Goal: Task Accomplishment & Management: Manage account settings

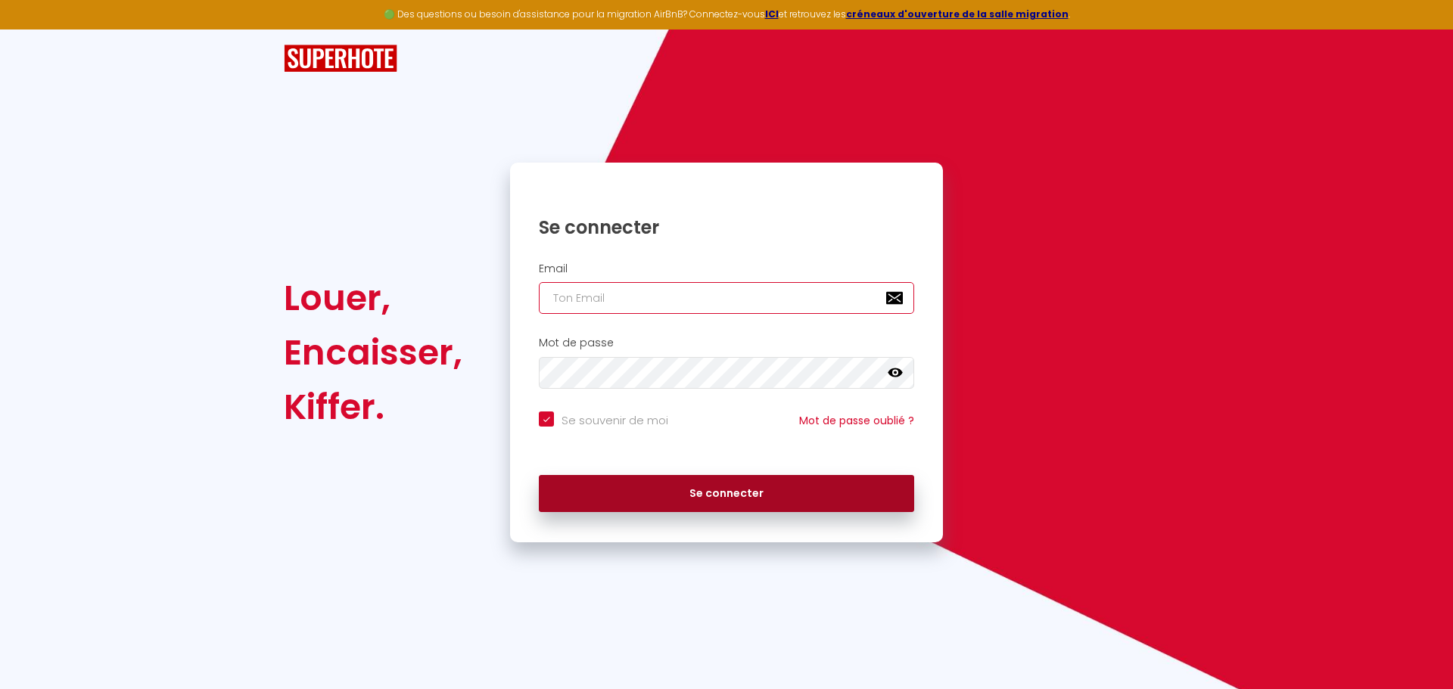
type input "[EMAIL_ADDRESS][DOMAIN_NAME]"
click at [746, 497] on button "Se connecter" at bounding box center [726, 494] width 375 height 38
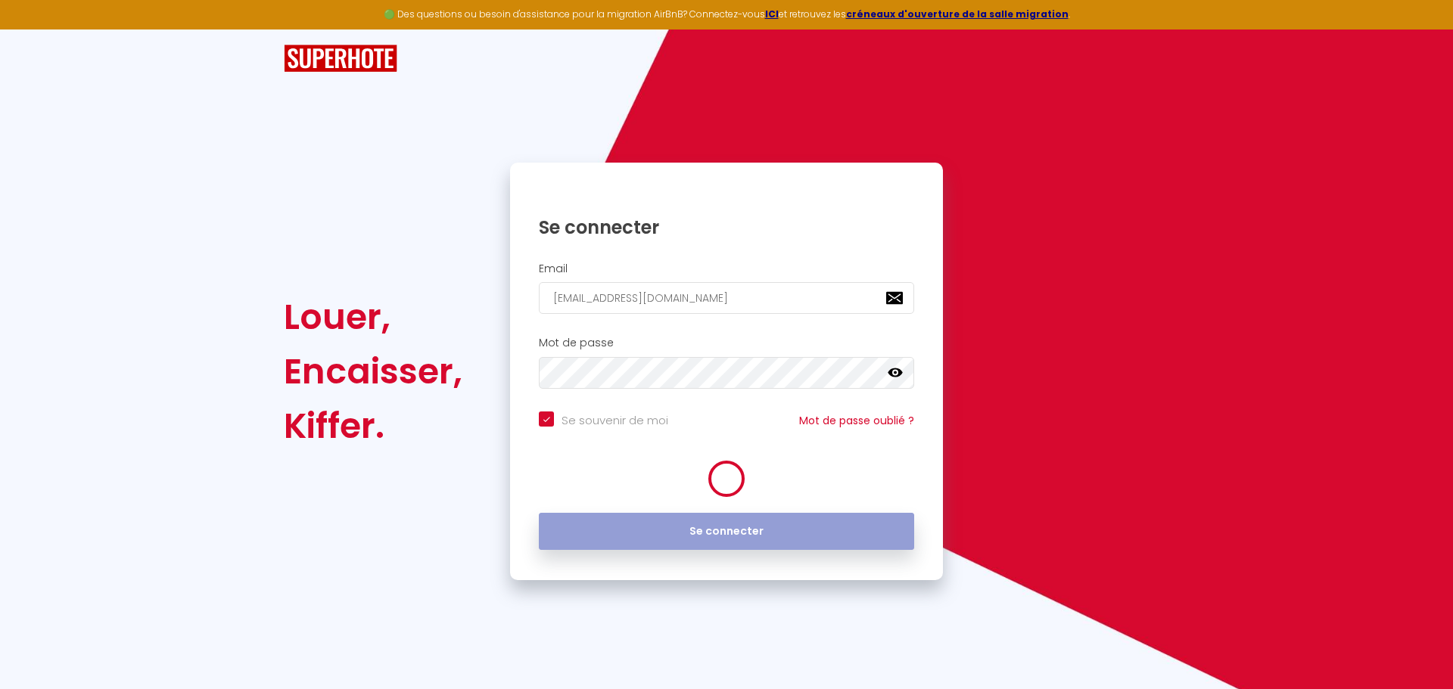
checkbox input "true"
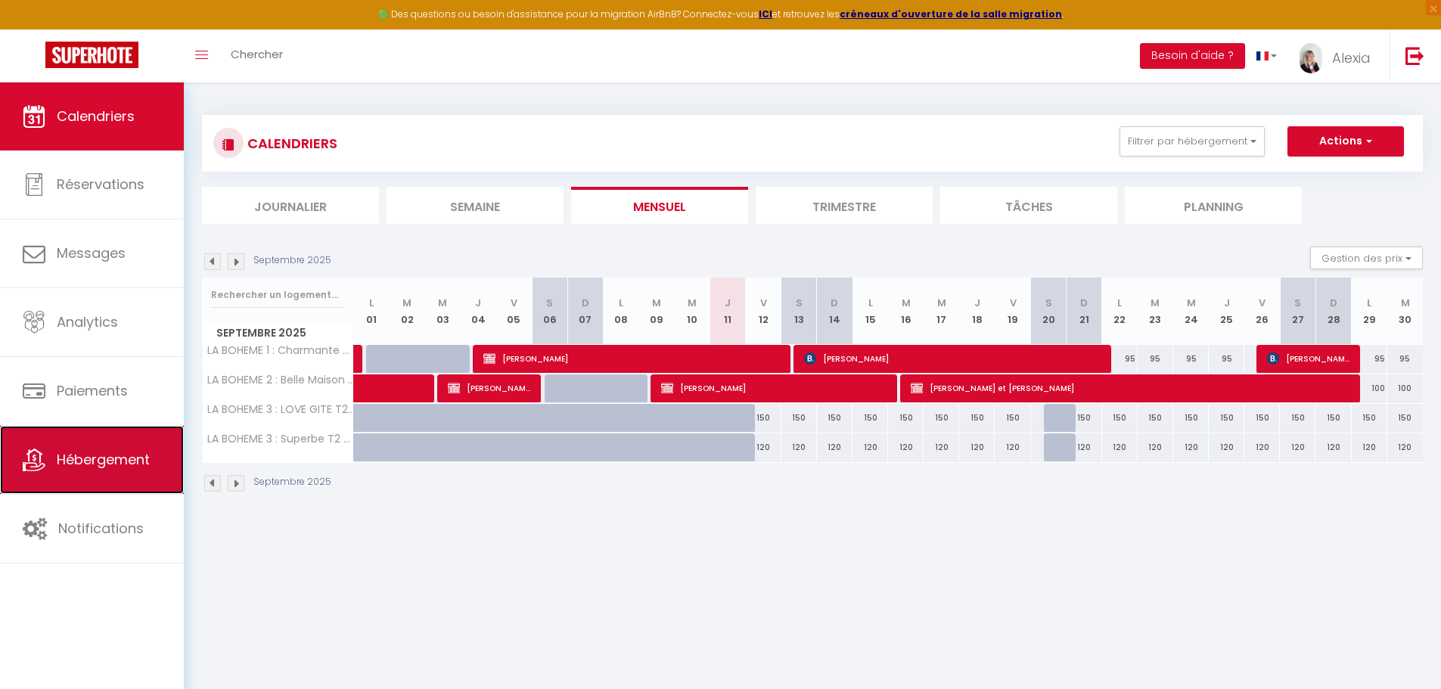
click at [103, 458] on span "Hébergement" at bounding box center [103, 459] width 93 height 19
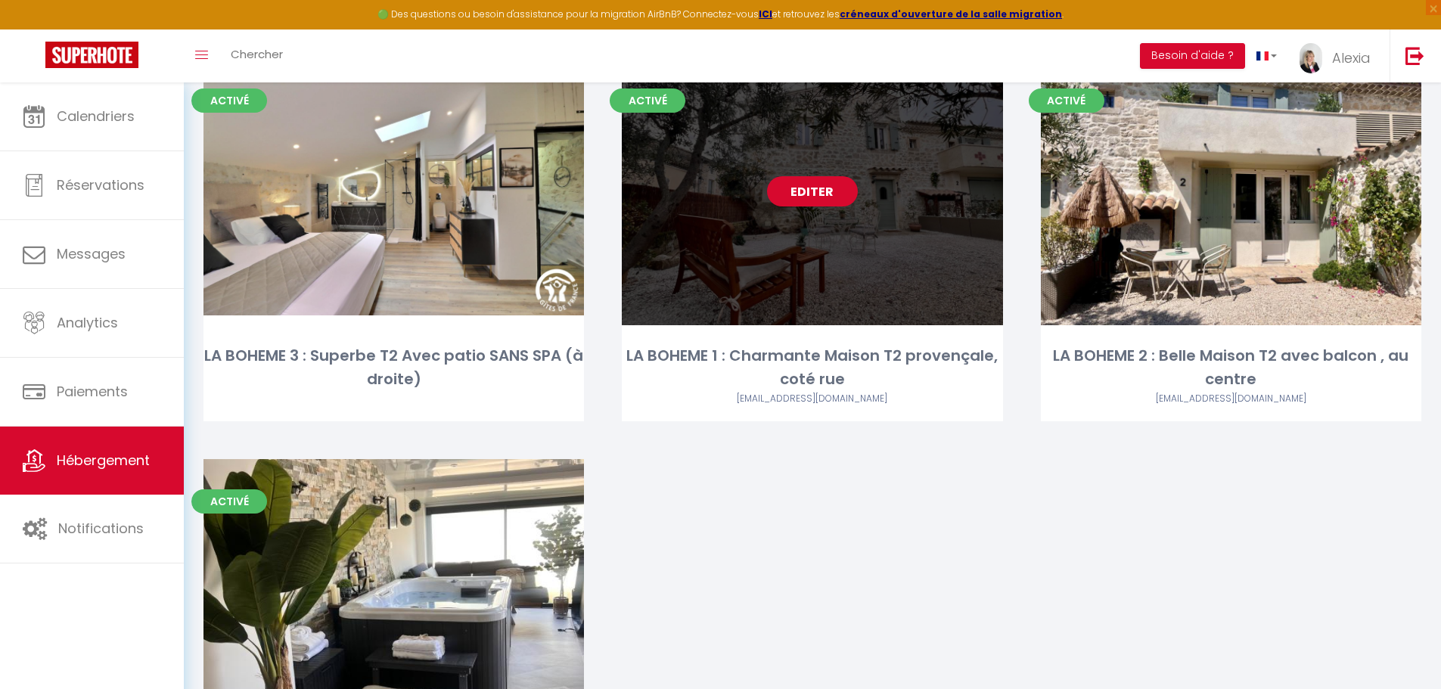
scroll to position [151, 0]
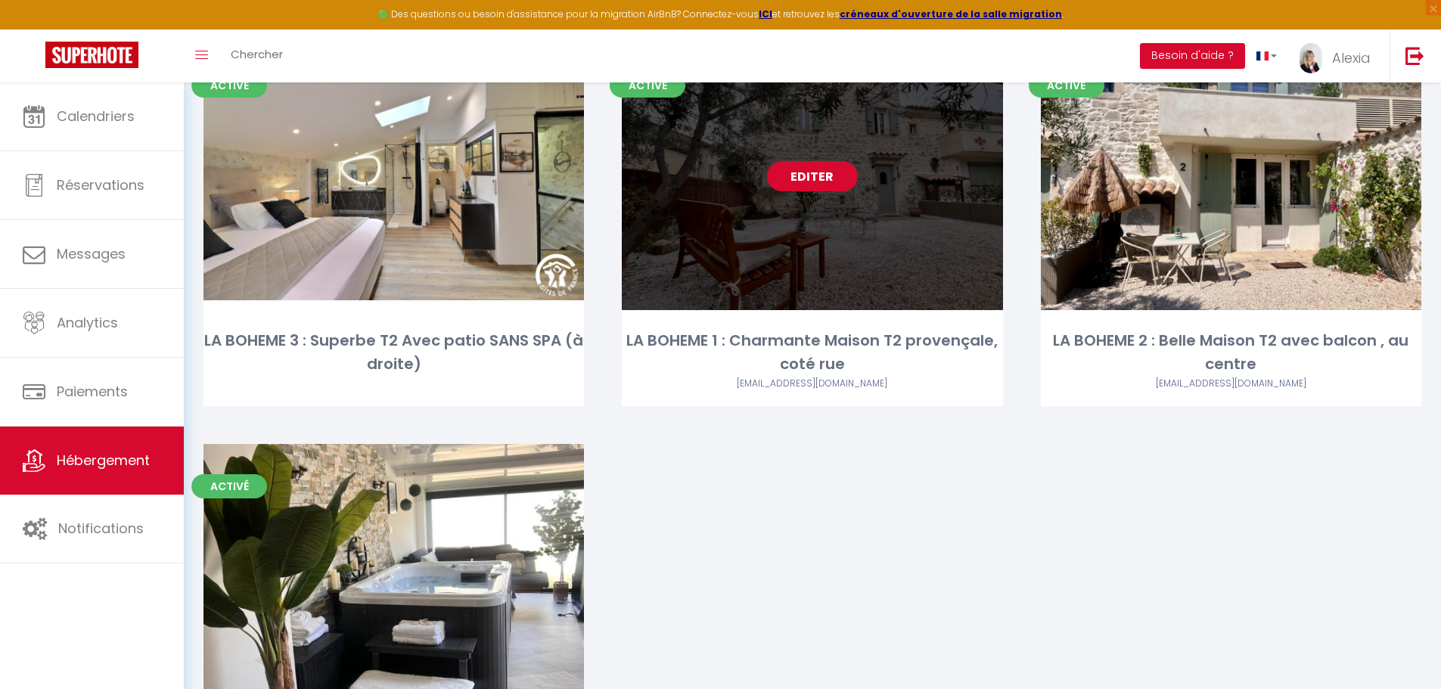
click at [814, 170] on link "Editer" at bounding box center [812, 176] width 91 height 30
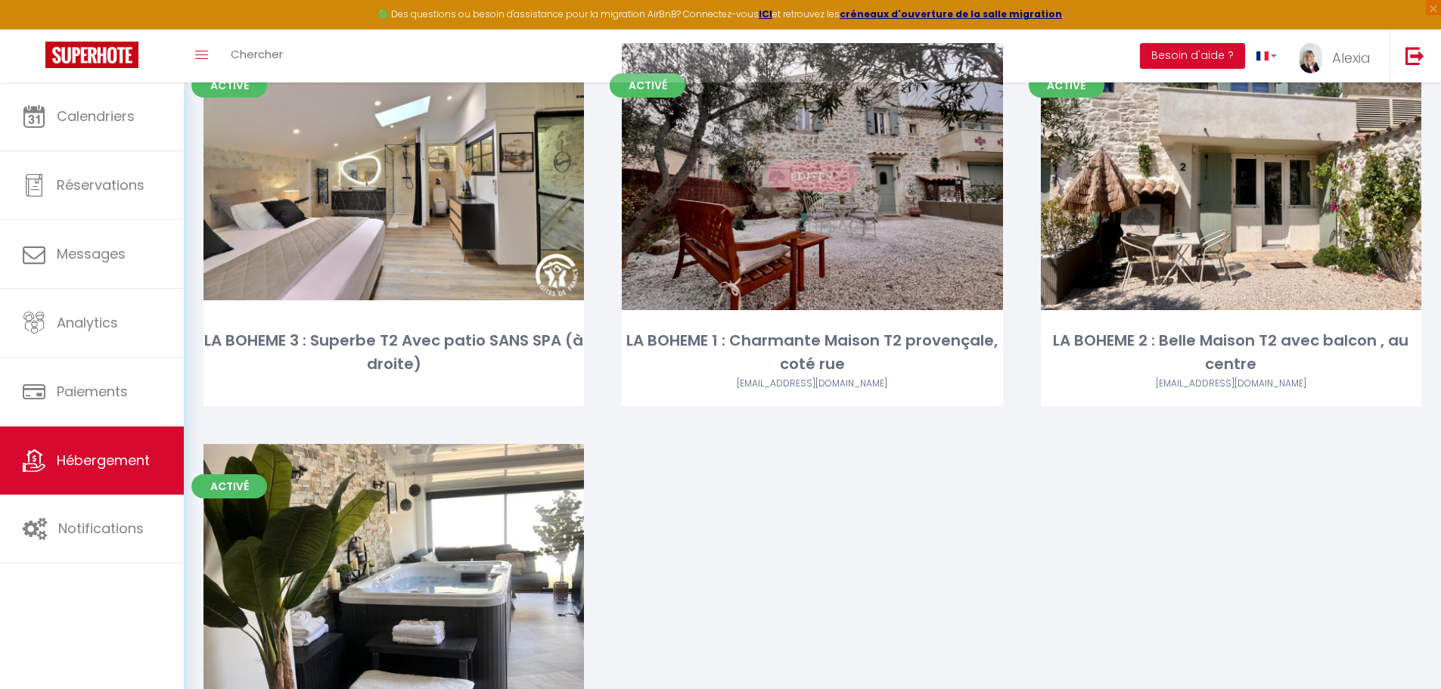
click at [809, 183] on link "Editer" at bounding box center [812, 176] width 91 height 30
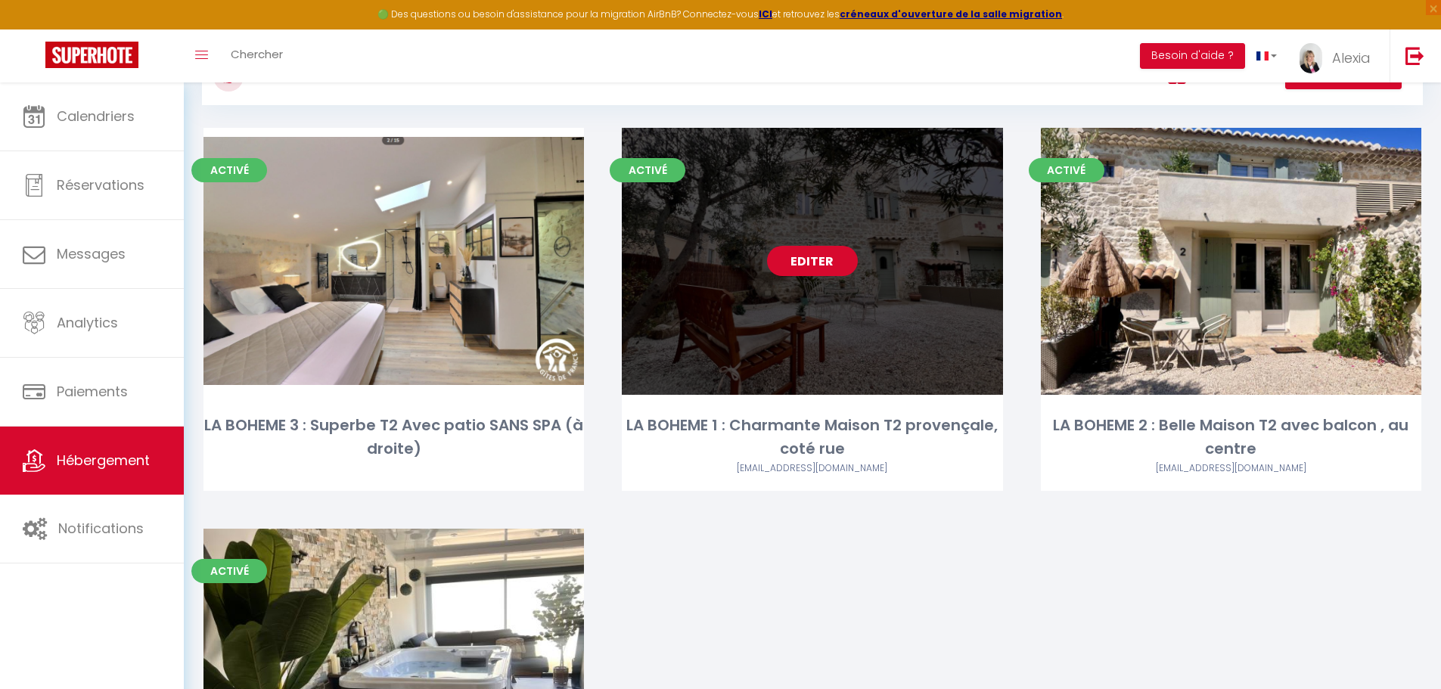
scroll to position [0, 0]
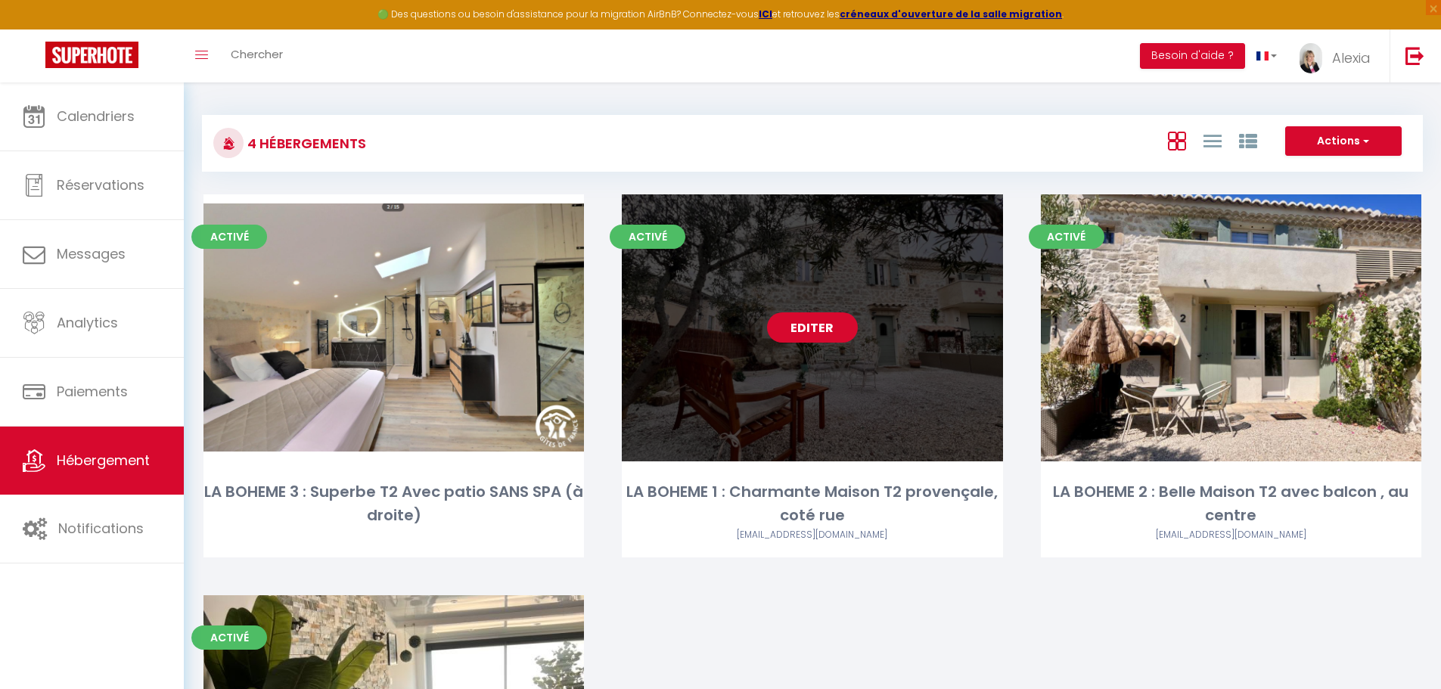
click at [831, 322] on link "Editer" at bounding box center [812, 327] width 91 height 30
drag, startPoint x: 814, startPoint y: 332, endPoint x: 827, endPoint y: 337, distance: 13.6
click at [814, 333] on link "Editer" at bounding box center [812, 327] width 91 height 30
click at [814, 330] on link "Editer" at bounding box center [812, 327] width 91 height 30
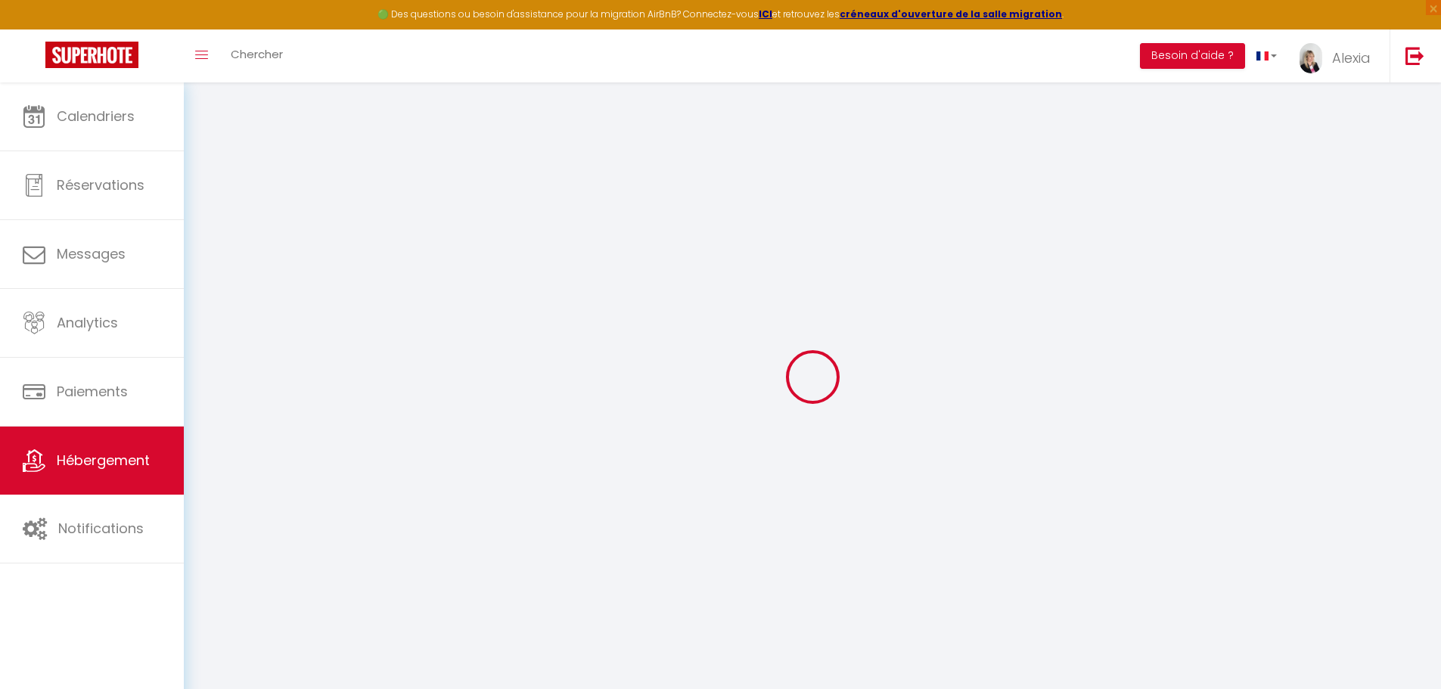
select select "+ 15 %"
select select "+ 30 %"
select select "+ 15 %"
select select "5727-1171669938499357872"
select select "17:00"
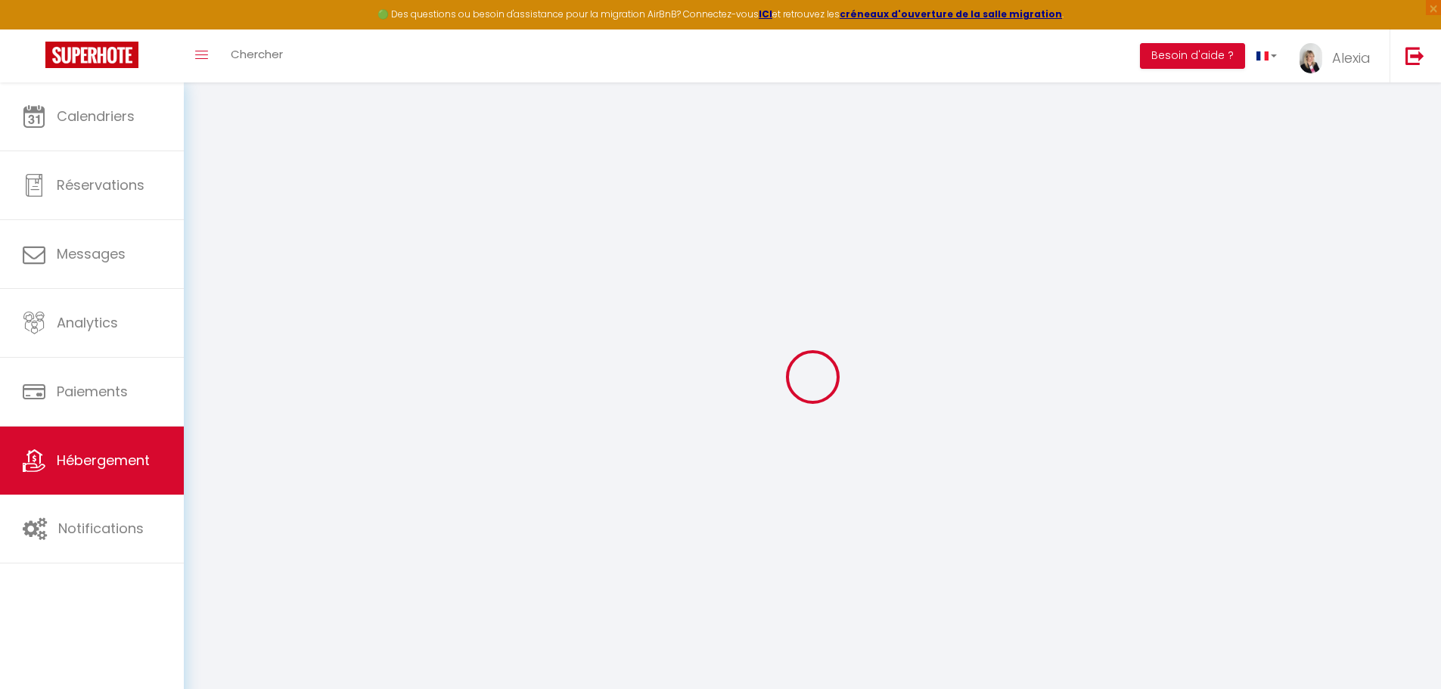
select select "20:00"
select select "10:00"
select select "30"
select select "120"
select select "14:00"
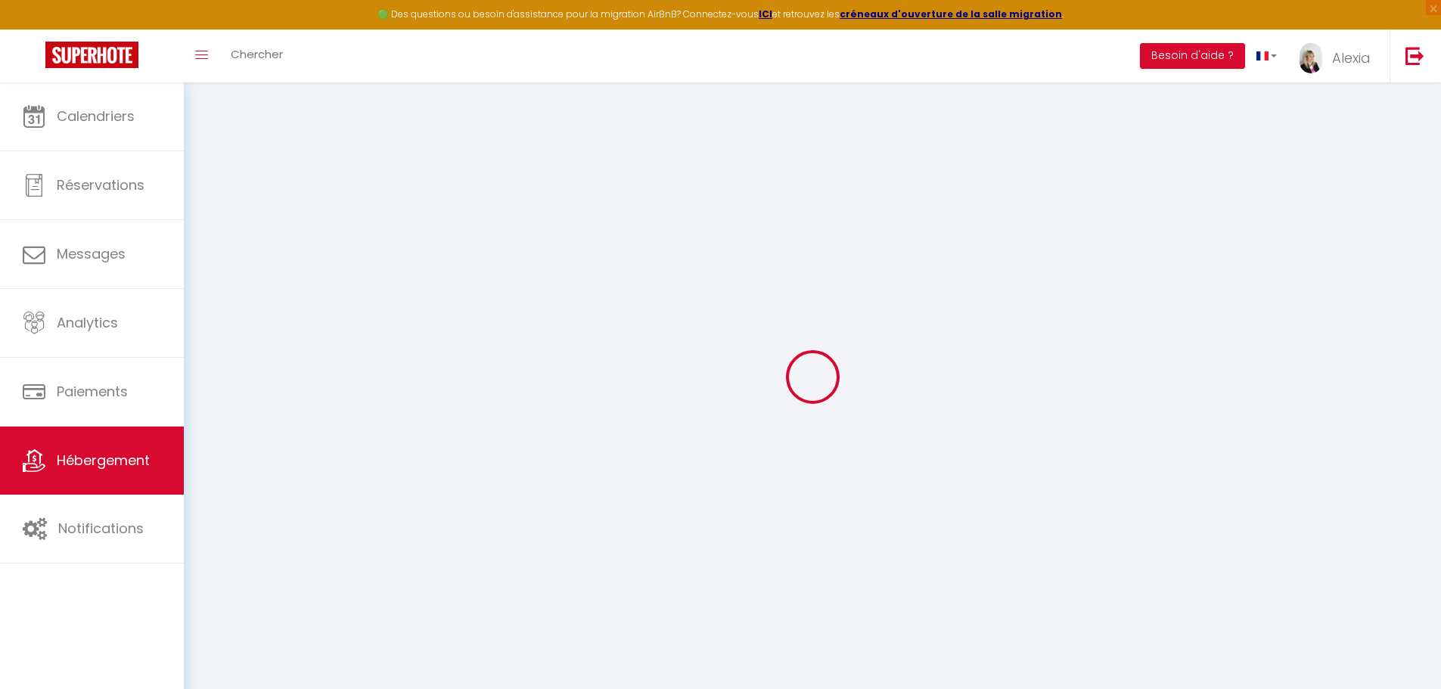
checkbox input "false"
checkbox input "true"
select select "EUR"
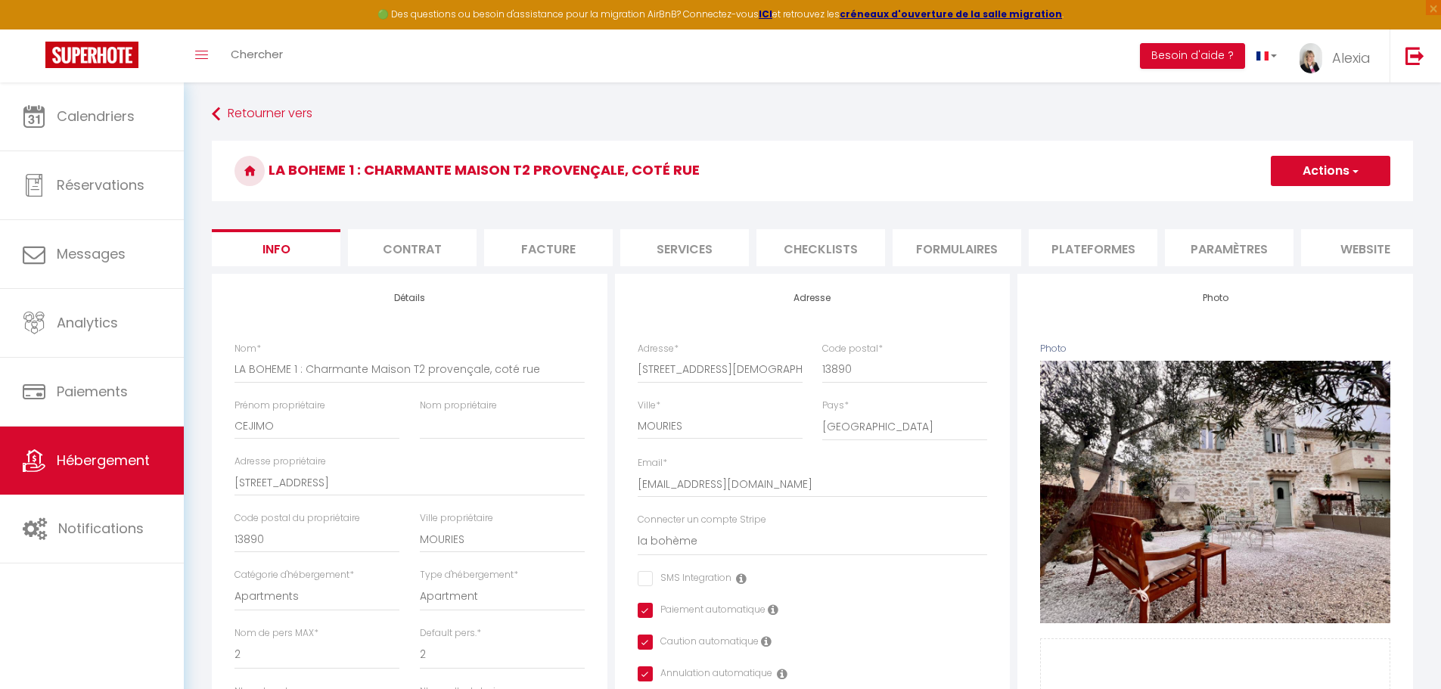
click at [1114, 250] on li "Plateformes" at bounding box center [1093, 247] width 129 height 37
select select
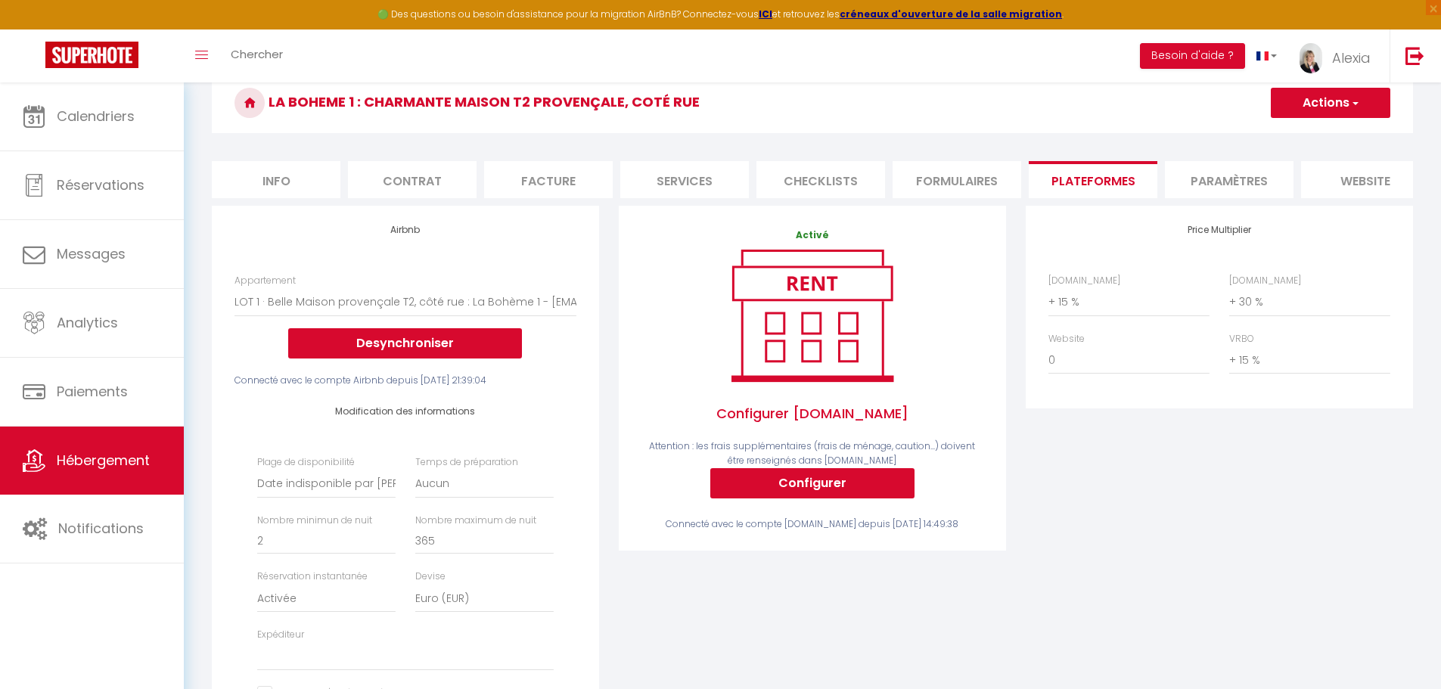
scroll to position [151, 0]
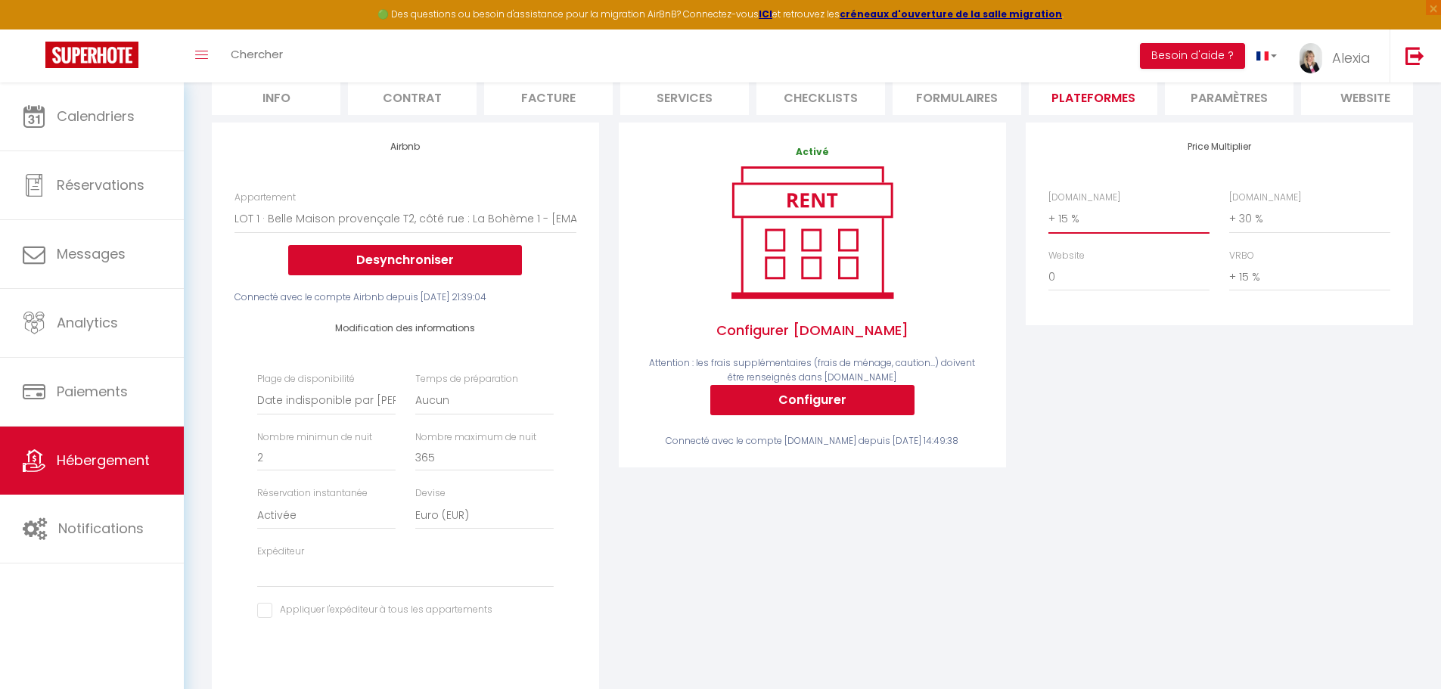
click at [1074, 232] on select "0 + 1 % + 2 % + 3 % + 4 % + 5 % + 6 % + 7 % + 8 % + 9 %" at bounding box center [1129, 218] width 161 height 29
select select "+ 16 %"
click at [1049, 216] on select "0 + 1 % + 2 % + 3 % + 4 % + 5 % + 6 % + 7 % + 8 % + 9 %" at bounding box center [1129, 218] width 161 height 29
select select
drag, startPoint x: 1133, startPoint y: 390, endPoint x: 1214, endPoint y: 335, distance: 98.0
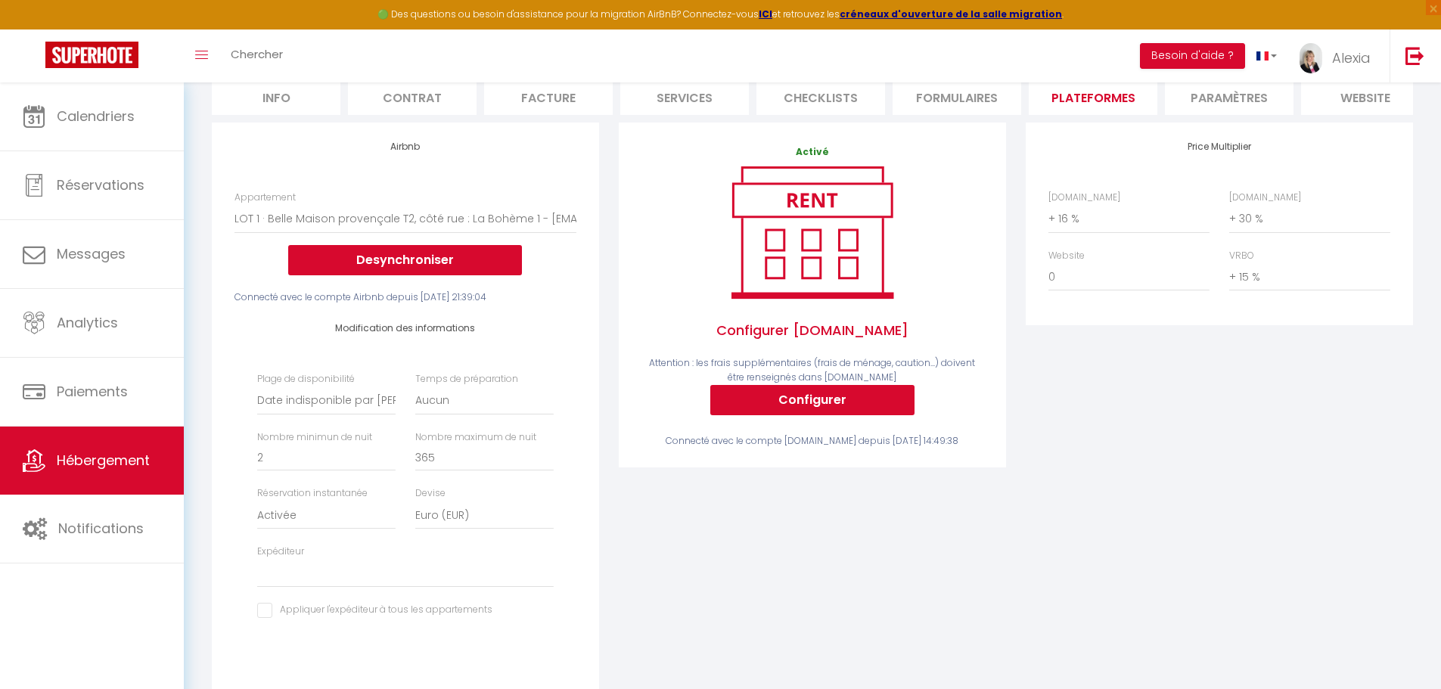
click at [1133, 391] on div "Price Multiplier [DOMAIN_NAME] 0 + 1 % + 2 % + 3 % + 4 % + 5 % + 6 % + 7 %" at bounding box center [1219, 417] width 407 height 589
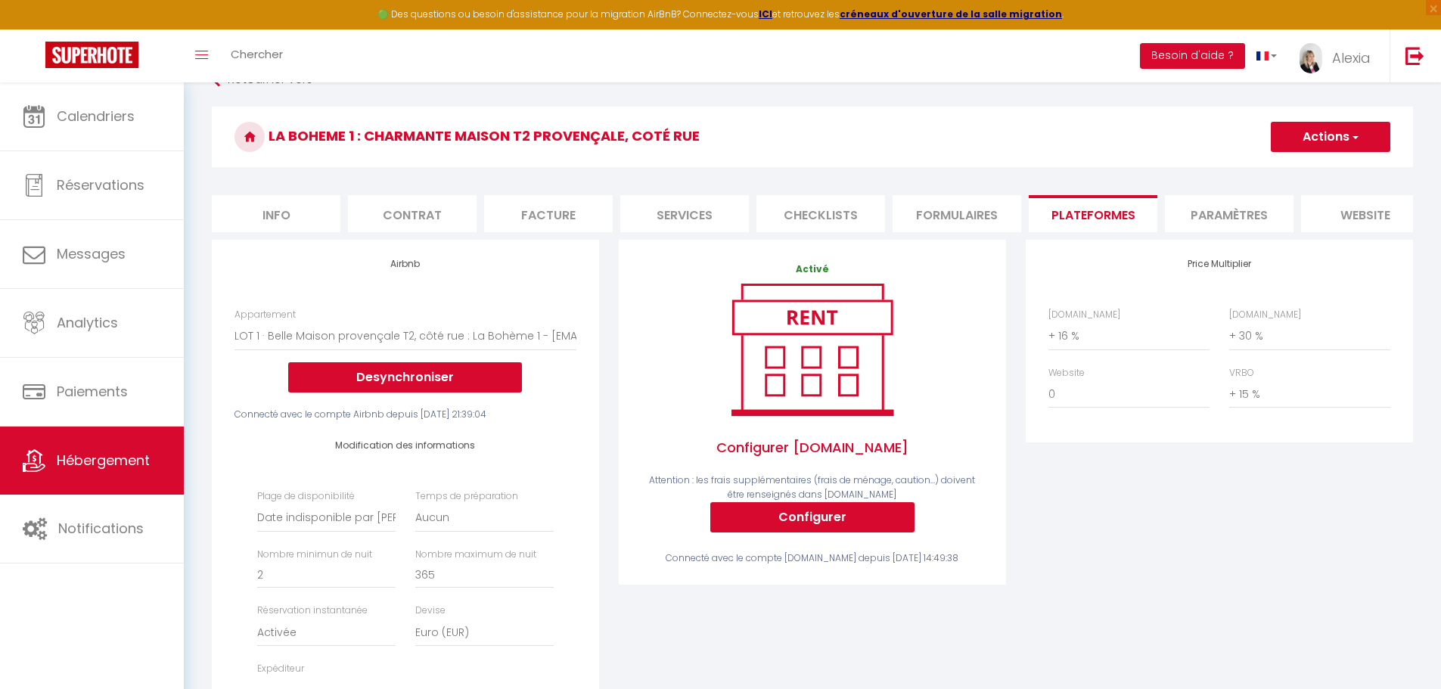
scroll to position [0, 0]
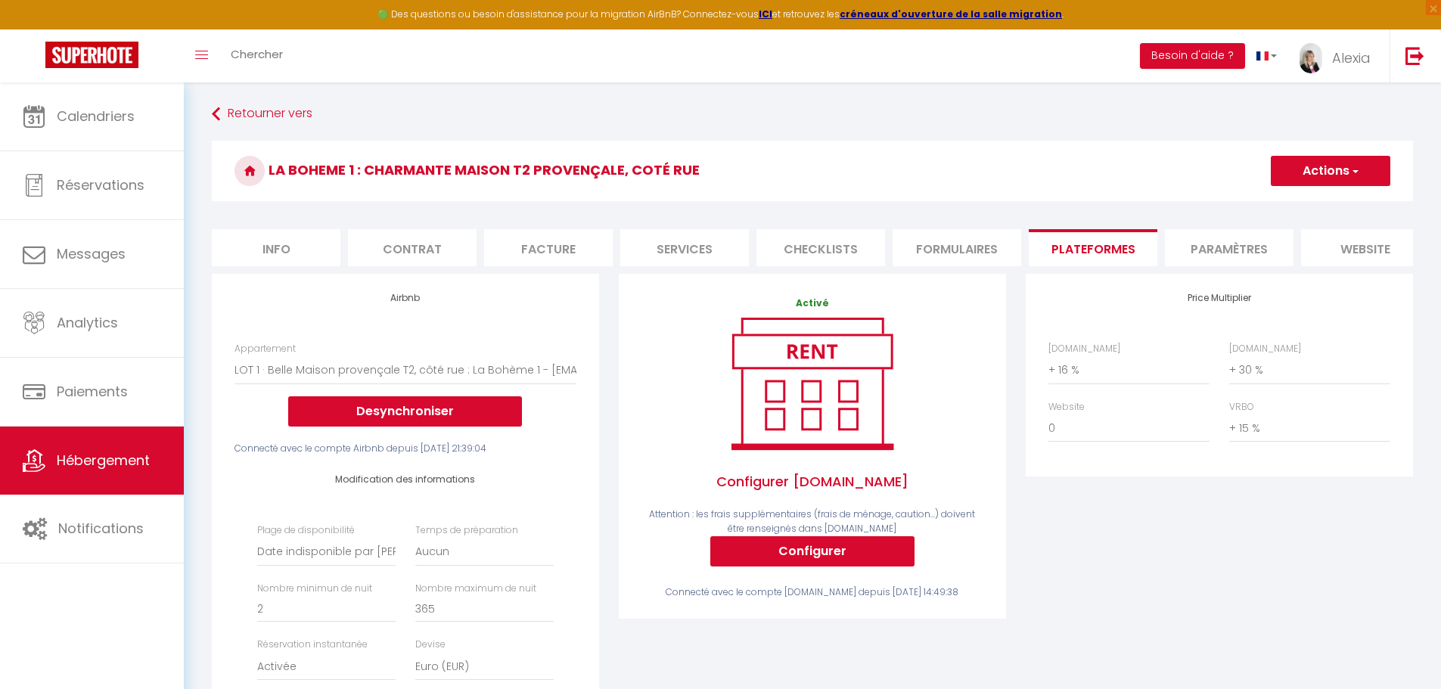
click at [1344, 170] on button "Actions" at bounding box center [1331, 171] width 120 height 30
click at [1321, 203] on link "Enregistrer" at bounding box center [1330, 204] width 120 height 20
select select "EUR"
select select
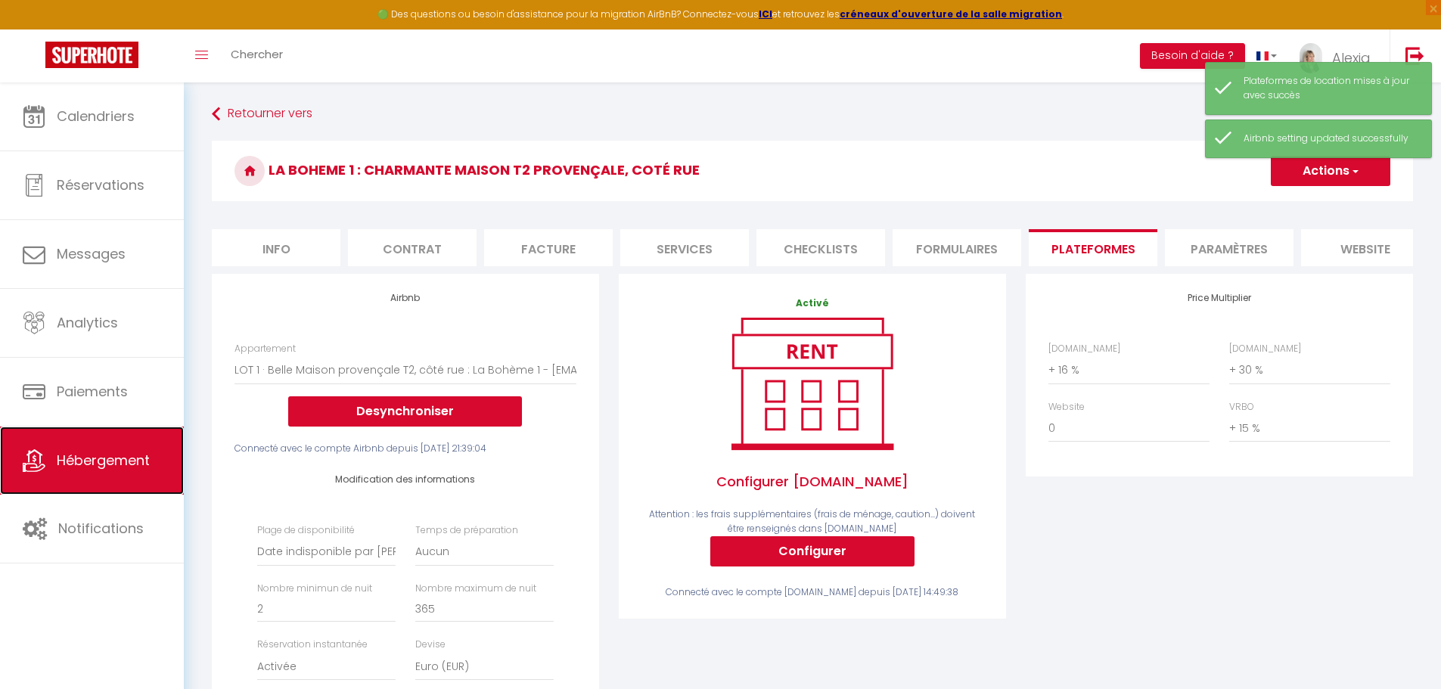
click at [30, 463] on icon at bounding box center [34, 460] width 23 height 23
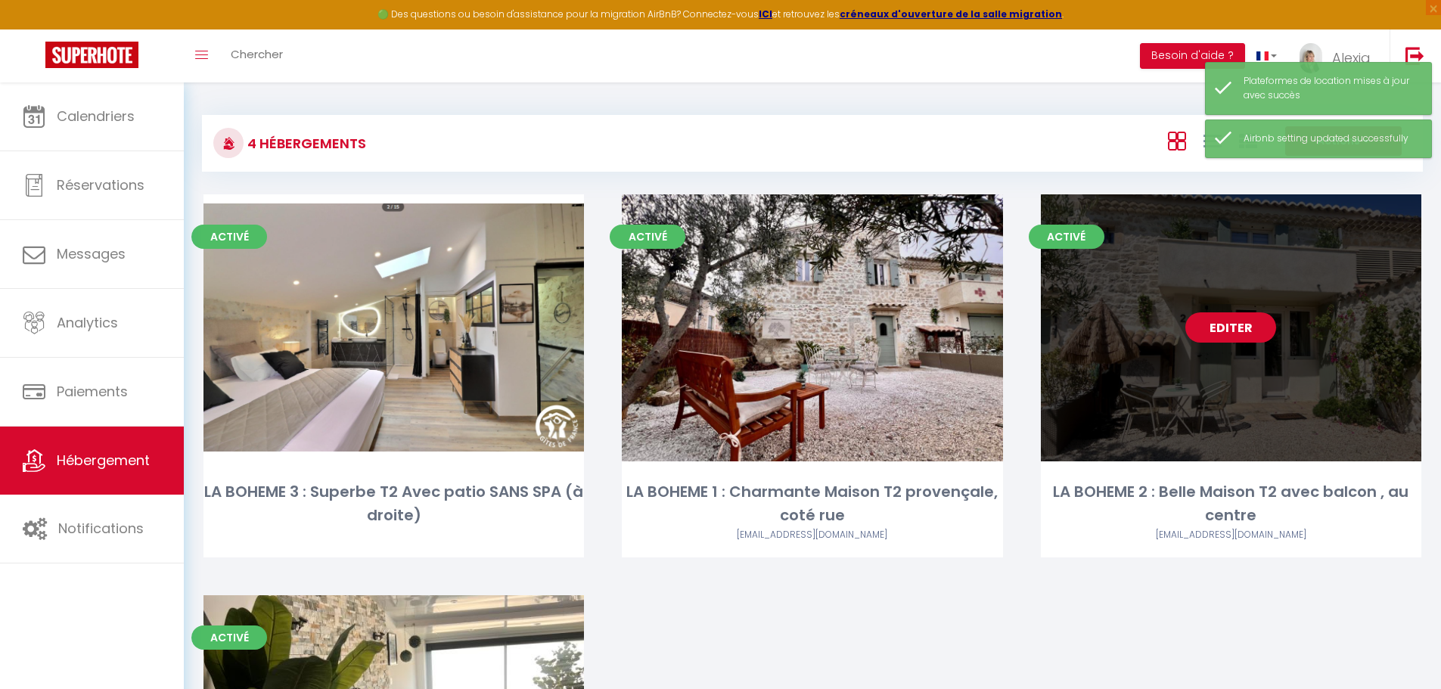
click at [1214, 325] on link "Editer" at bounding box center [1231, 327] width 91 height 30
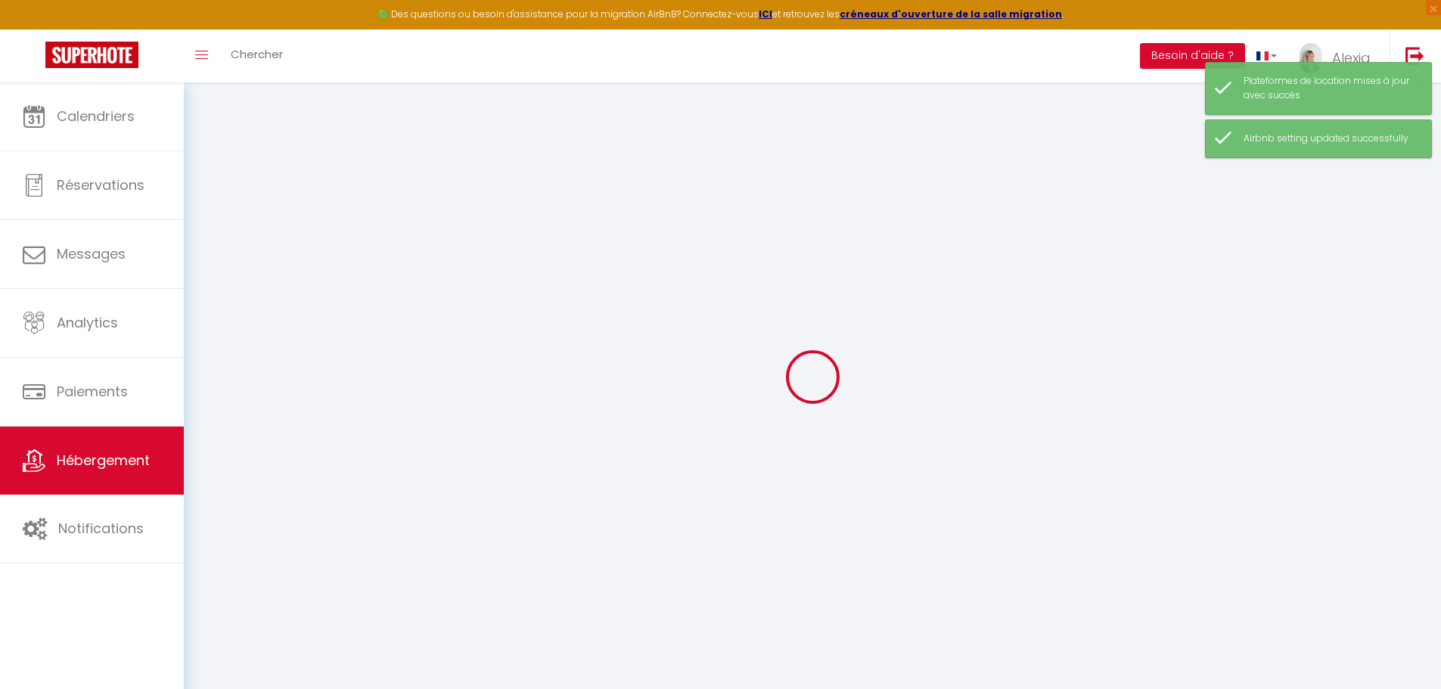
select select "+ 15 %"
select select "+ 30 %"
select select "+ 15 %"
checkbox input "false"
checkbox input "true"
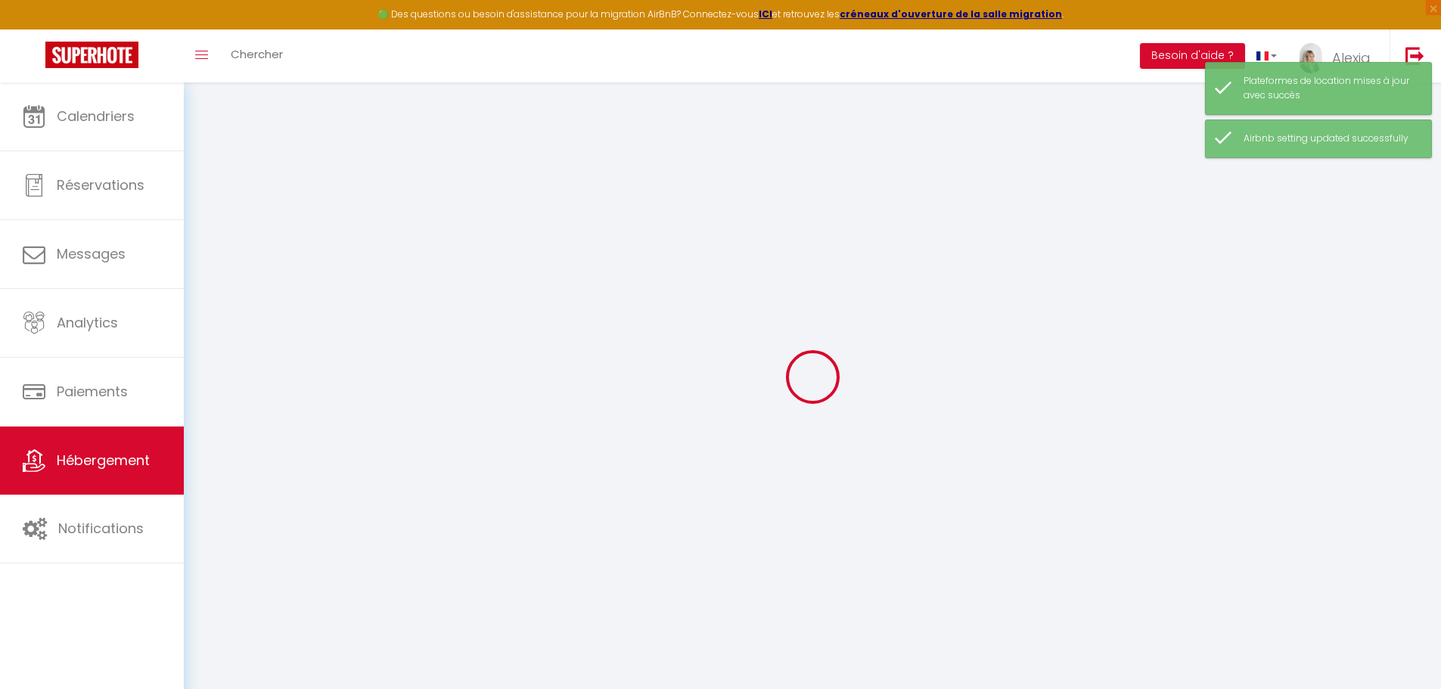
checkbox input "true"
select select "17:00"
select select "20:00"
select select "10:00"
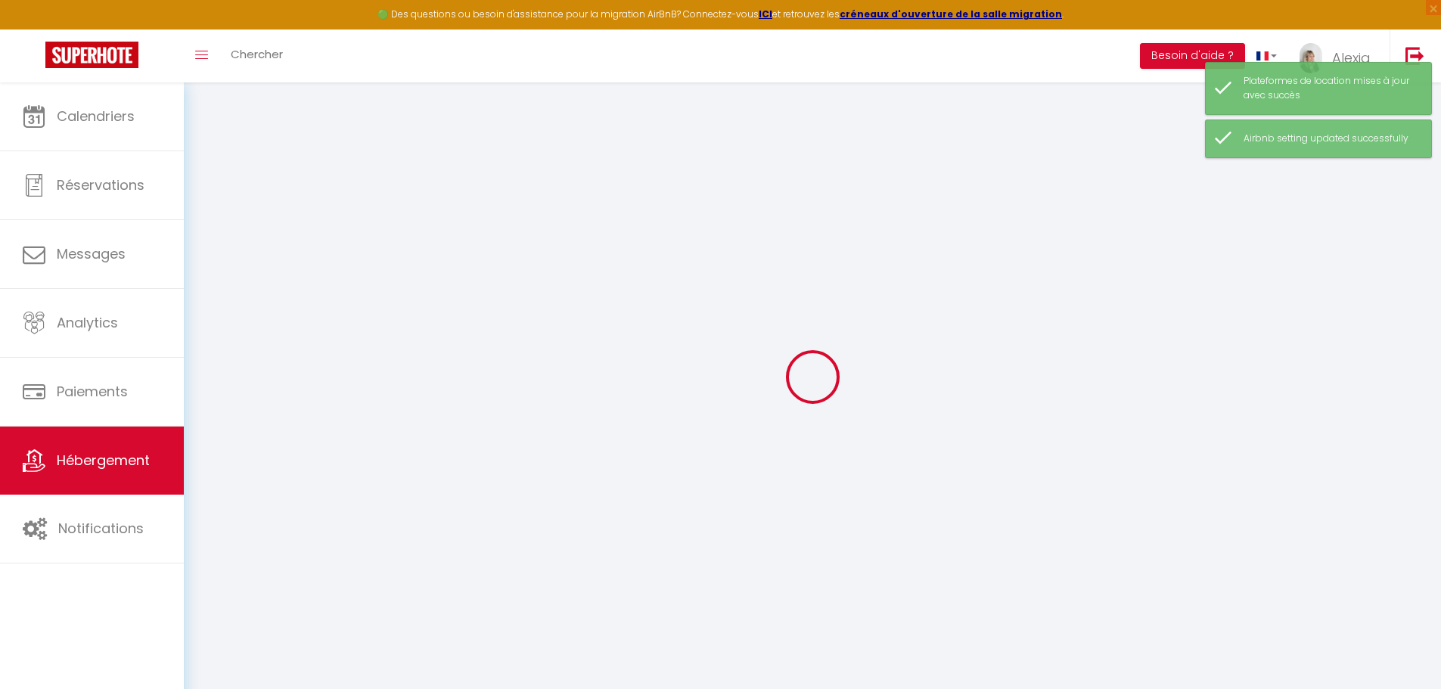
select select "30"
select select "120"
select select "14:00"
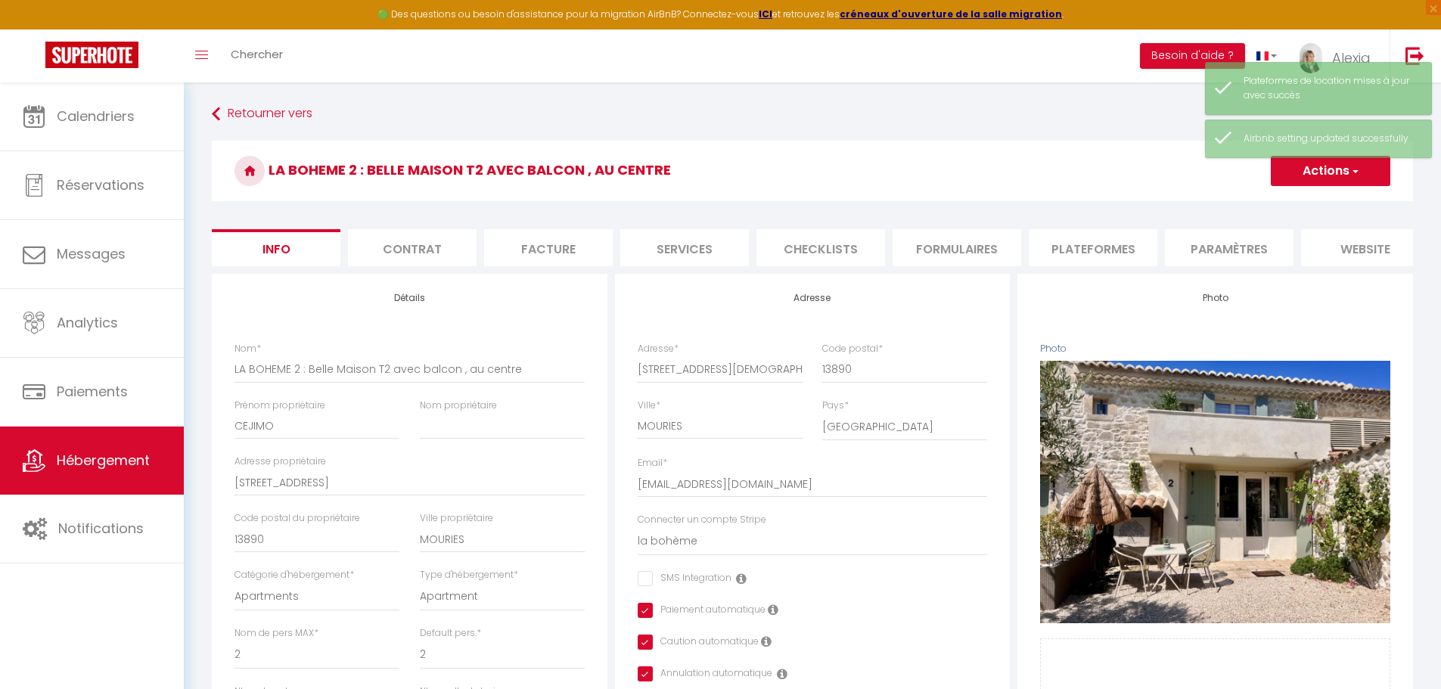
checkbox input "false"
checkbox input "true"
select select "5727-1172555401470349872"
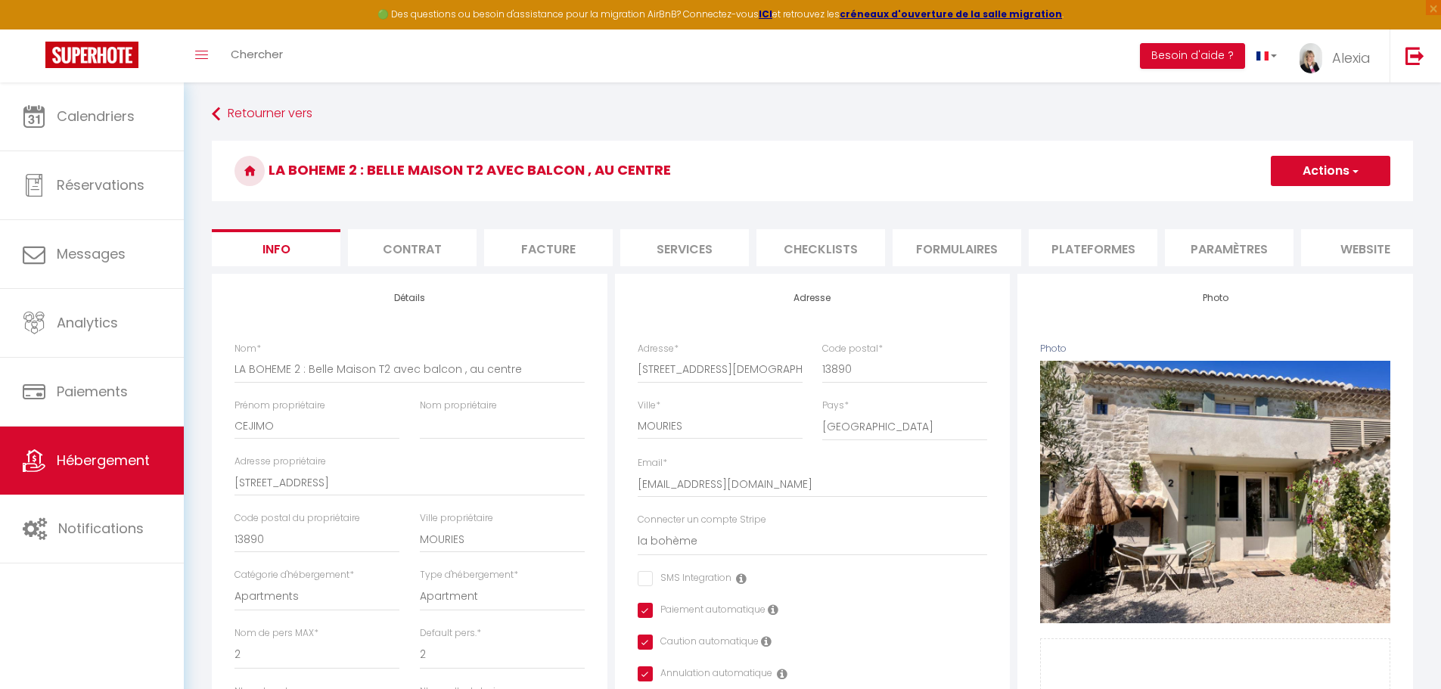
click at [1092, 247] on li "Plateformes" at bounding box center [1093, 247] width 129 height 37
select select
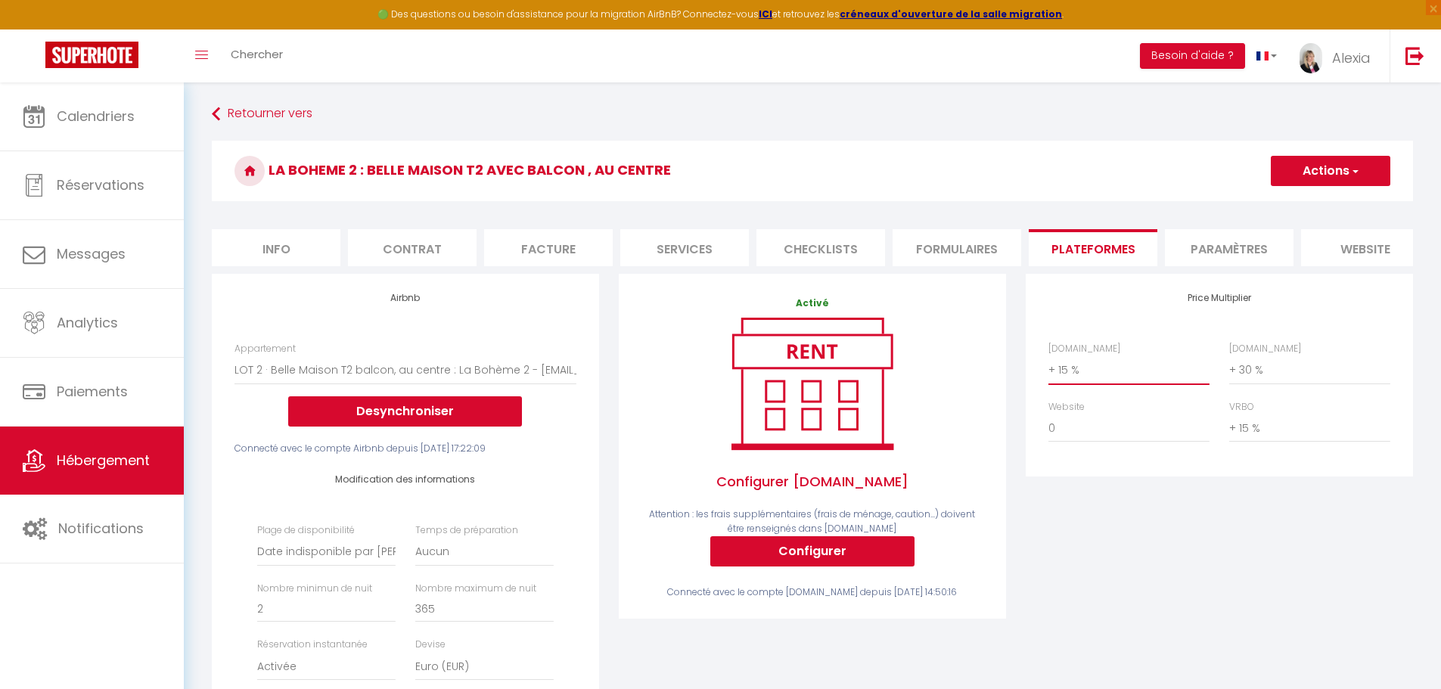
click at [1080, 375] on select "0 + 1 % + 2 % + 3 % + 4 % + 5 % + 6 % + 7 % + 8 % + 9 %" at bounding box center [1129, 370] width 161 height 29
select select "+ 16 %"
click at [1049, 367] on select "0 + 1 % + 2 % + 3 % + 4 % + 5 % + 6 % + 7 % + 8 % + 9 %" at bounding box center [1129, 370] width 161 height 29
select select
click at [1319, 169] on button "Actions" at bounding box center [1331, 171] width 120 height 30
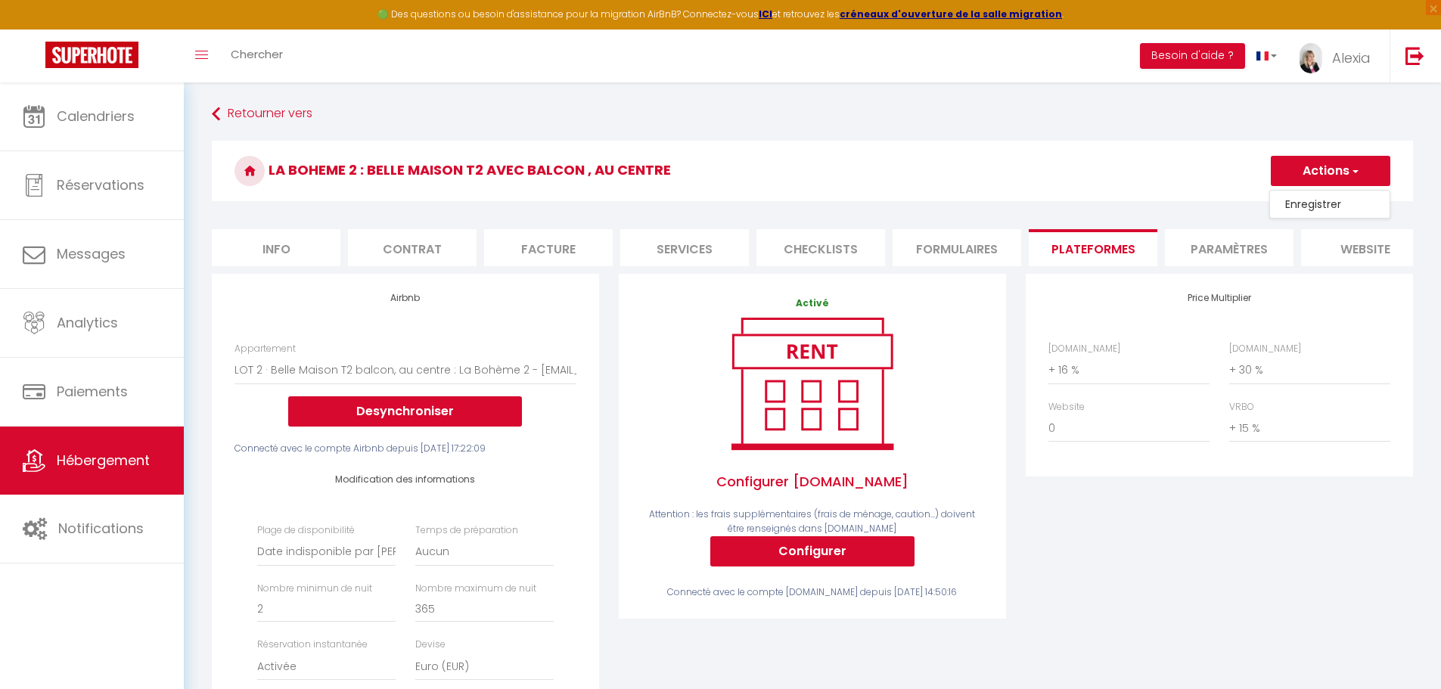
click at [1313, 201] on link "Enregistrer" at bounding box center [1330, 204] width 120 height 20
select select "EUR"
select select
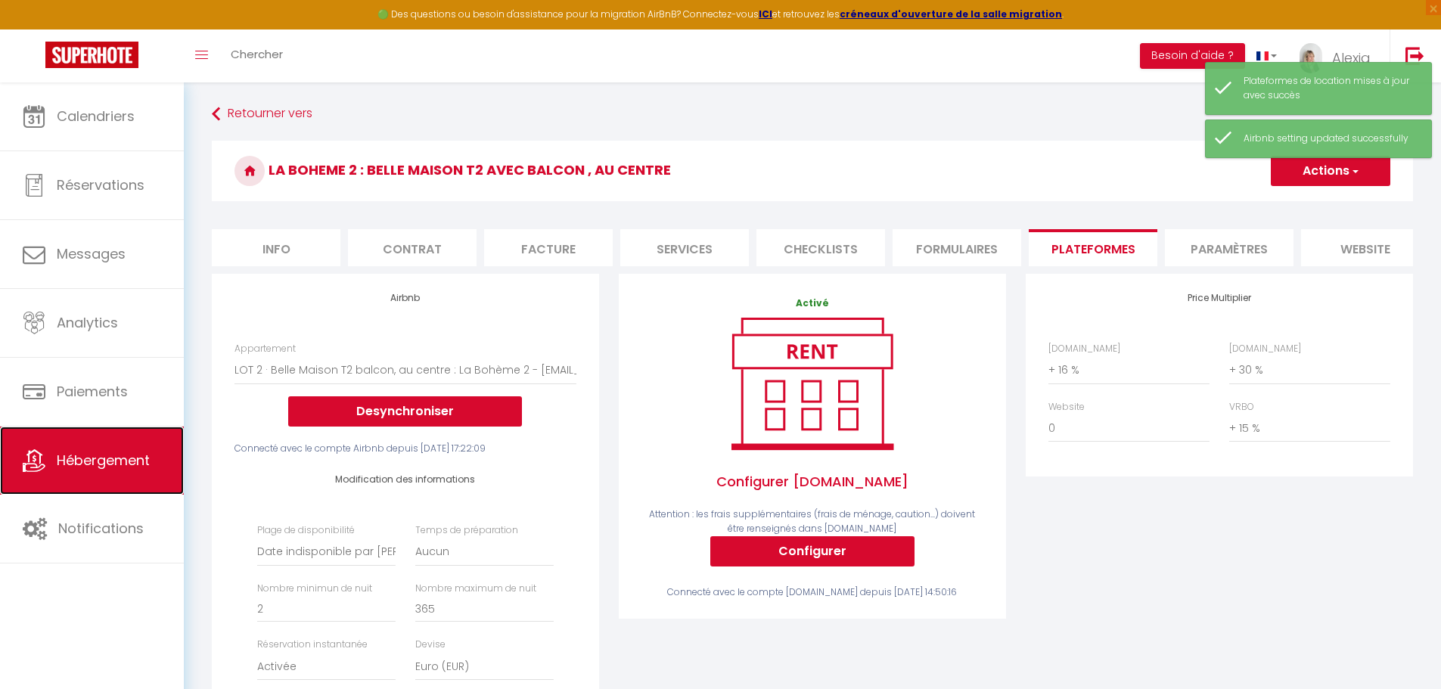
click at [91, 454] on span "Hébergement" at bounding box center [103, 460] width 93 height 19
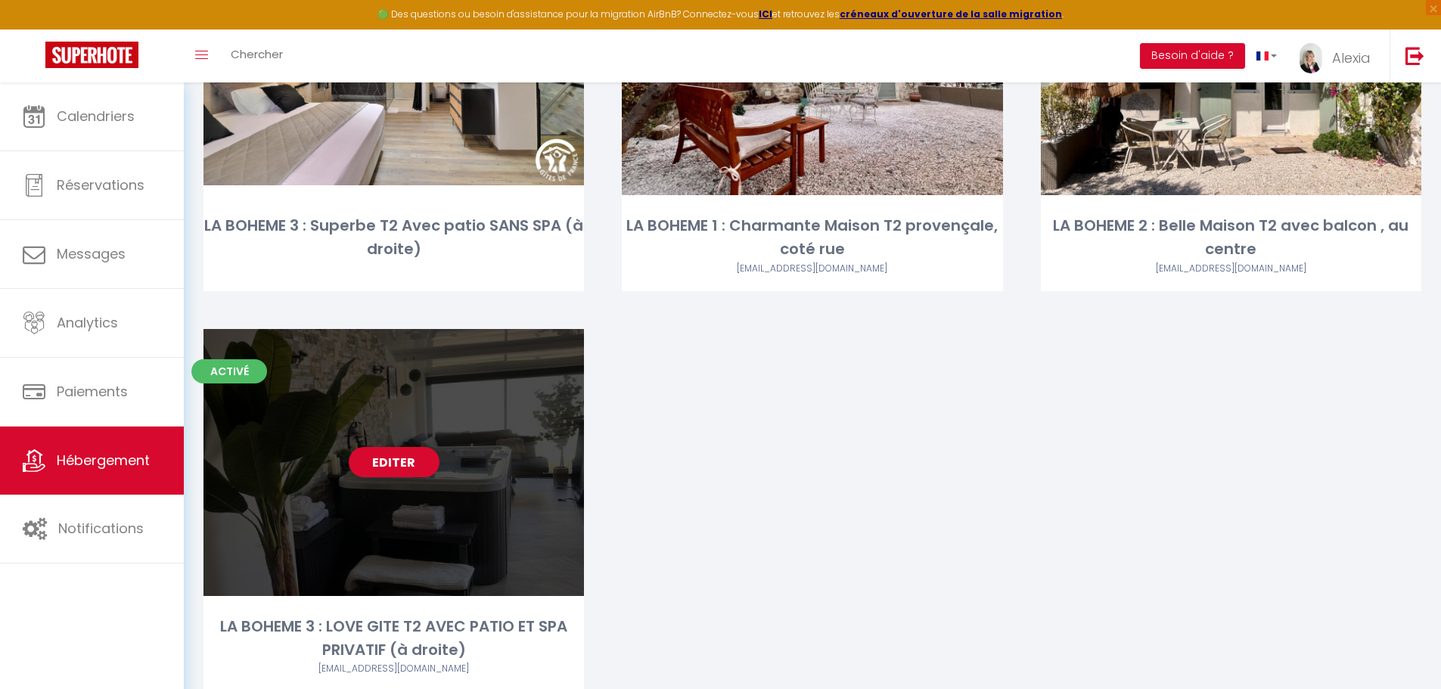
scroll to position [303, 0]
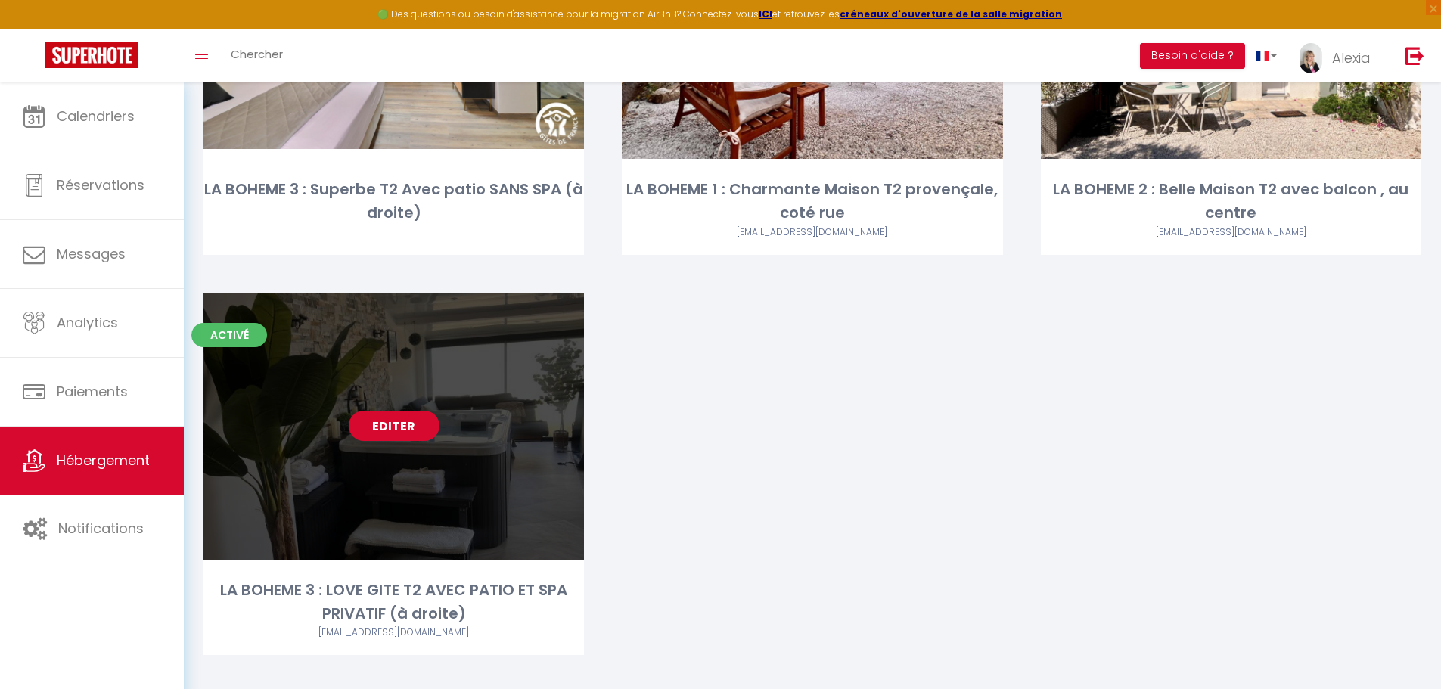
click at [384, 433] on link "Editer" at bounding box center [394, 426] width 91 height 30
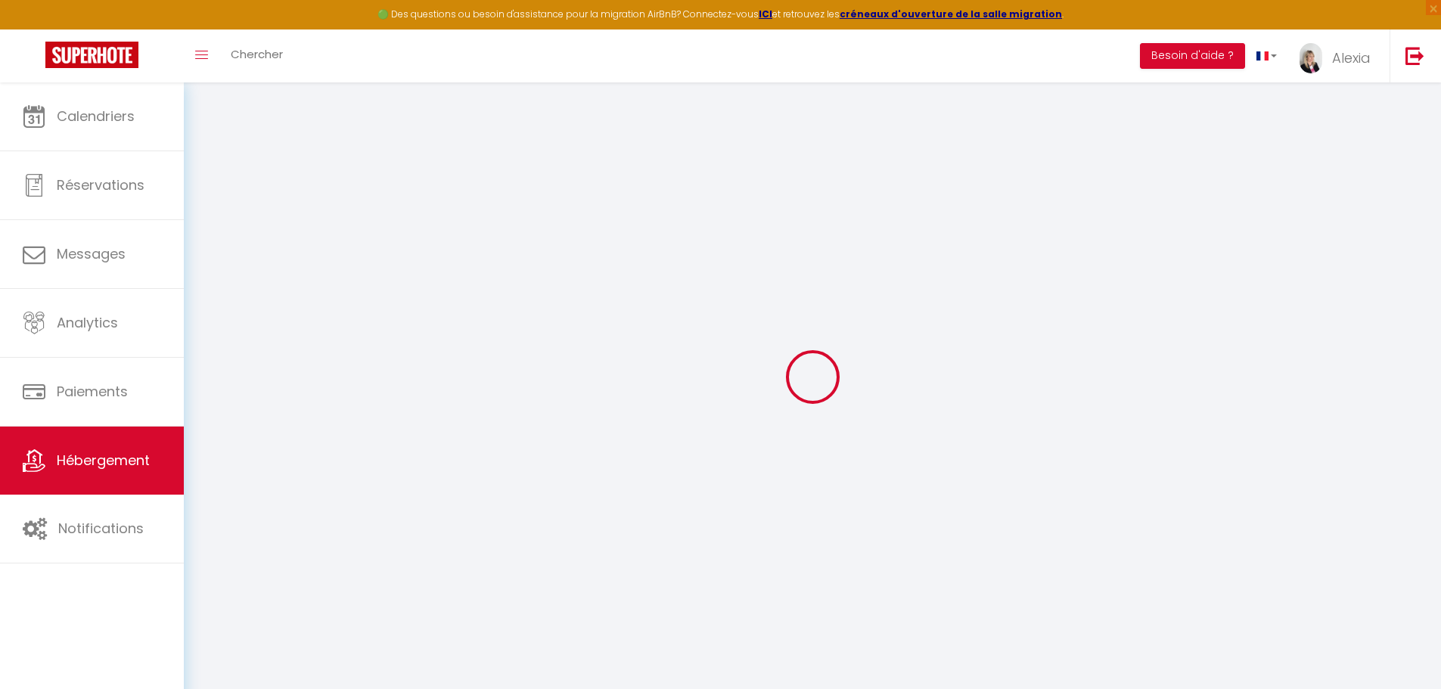
checkbox input "false"
checkbox input "true"
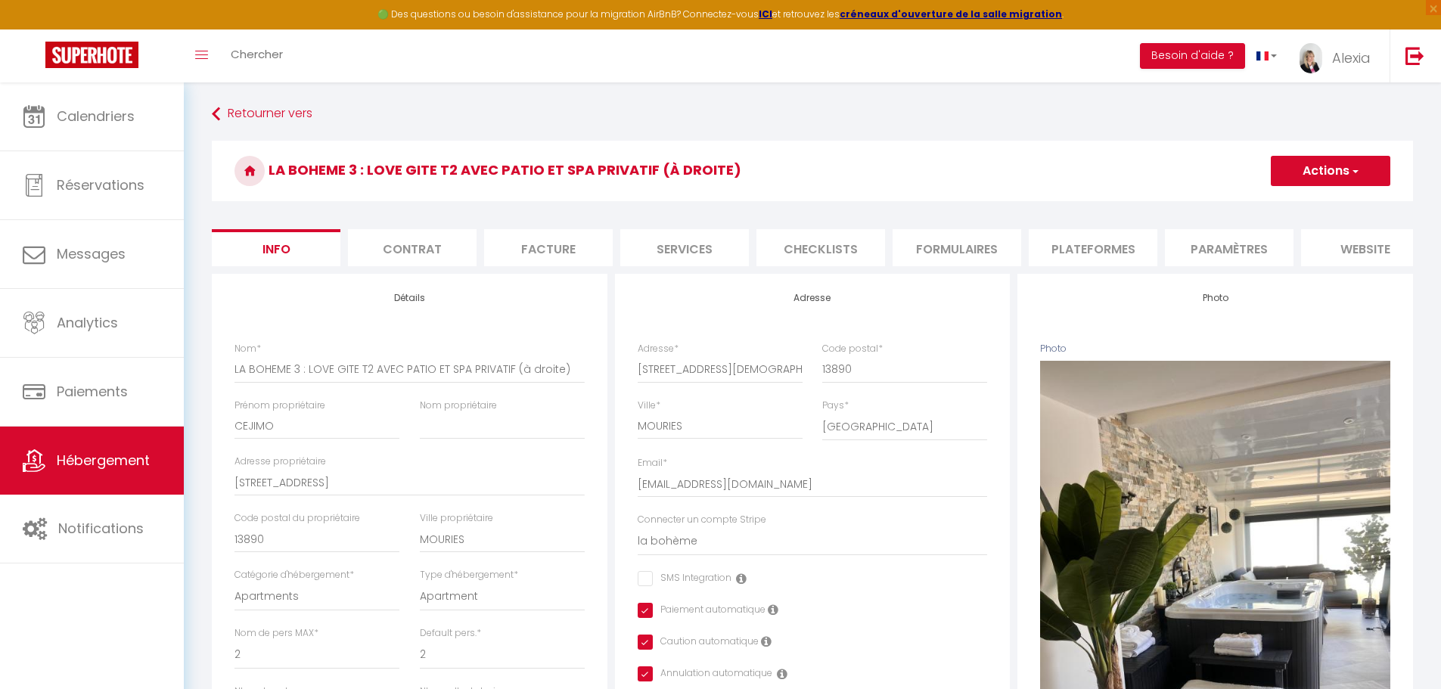
click at [1146, 247] on li "Plateformes" at bounding box center [1093, 247] width 129 height 37
select select
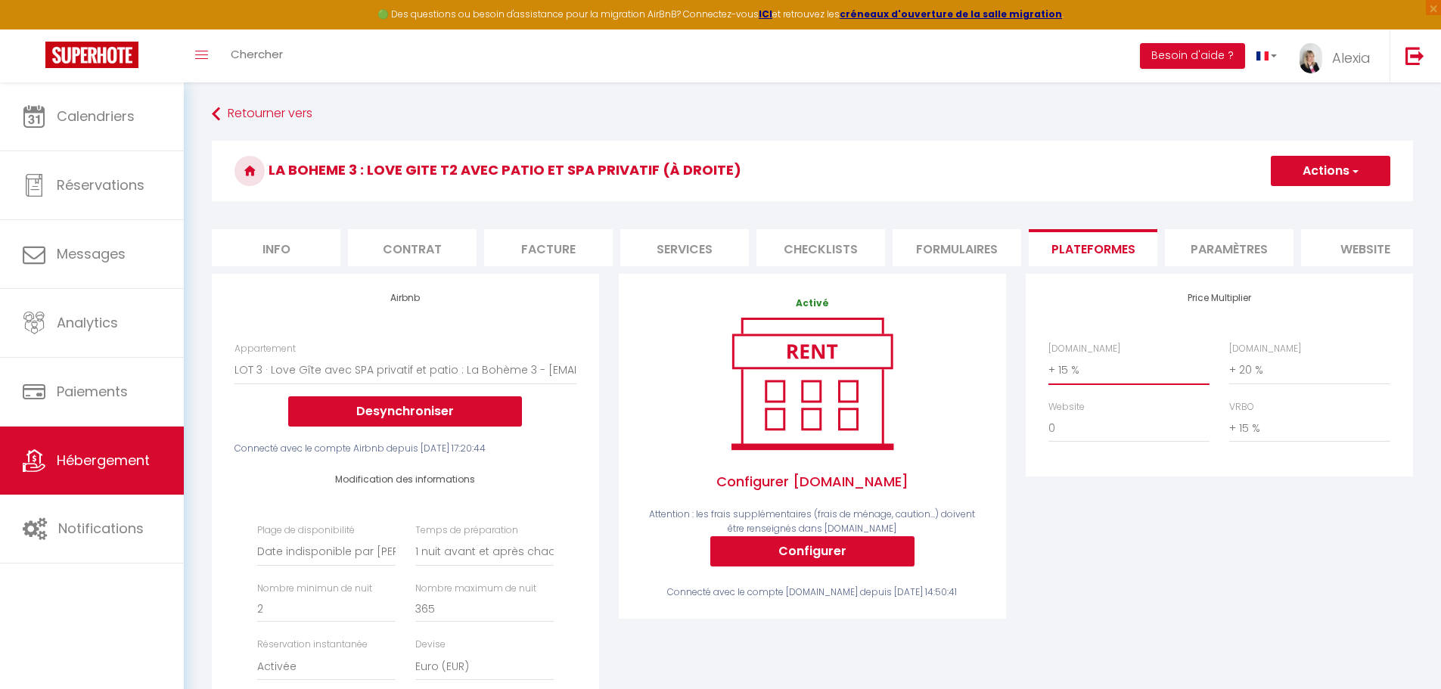
click at [1054, 384] on select "0 + 1 % + 2 % + 3 % + 4 % + 5 % + 6 % + 7 % + 8 % + 9 %" at bounding box center [1129, 370] width 161 height 29
select select "+ 16 %"
click at [1049, 367] on select "0 + 1 % + 2 % + 3 % + 4 % + 5 % + 6 % + 7 % + 8 % + 9 %" at bounding box center [1129, 370] width 161 height 29
select select
click at [1332, 179] on button "Actions" at bounding box center [1331, 171] width 120 height 30
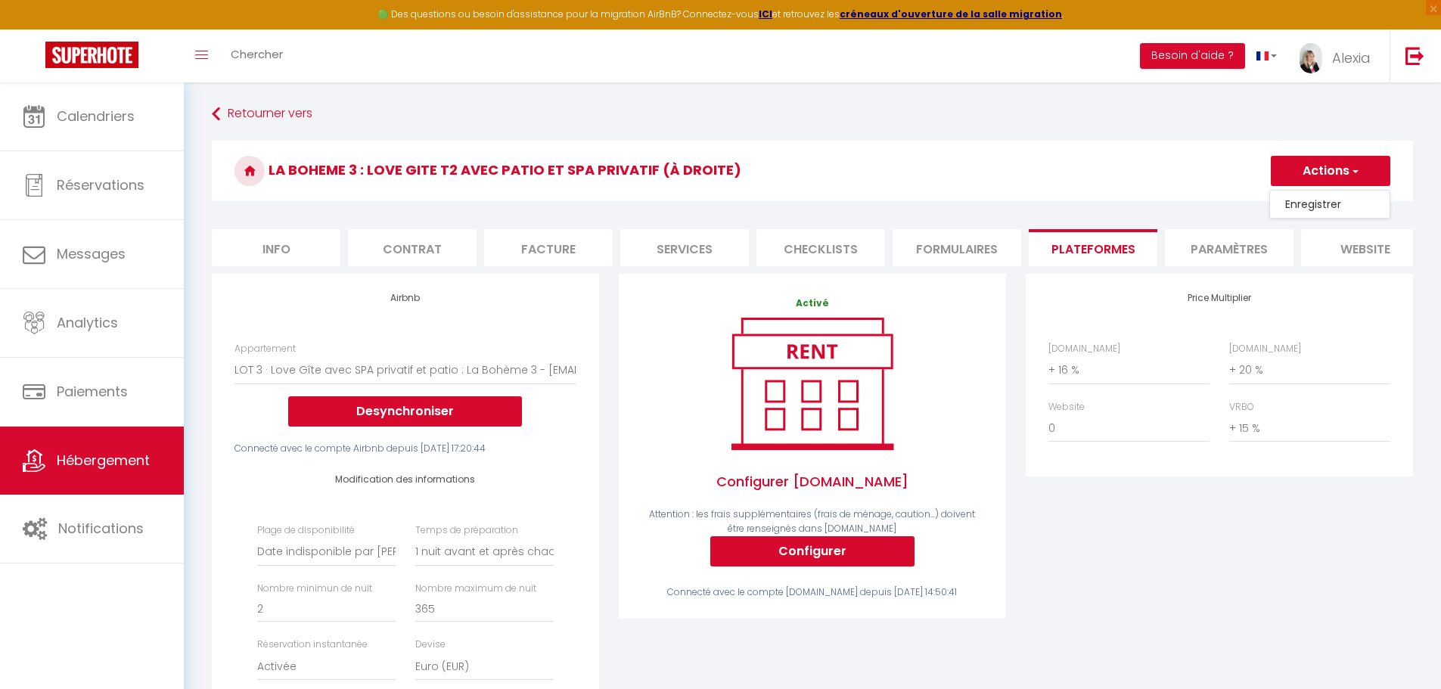
click at [1341, 205] on link "Enregistrer" at bounding box center [1330, 204] width 120 height 20
select select "1"
select select "EUR"
select select
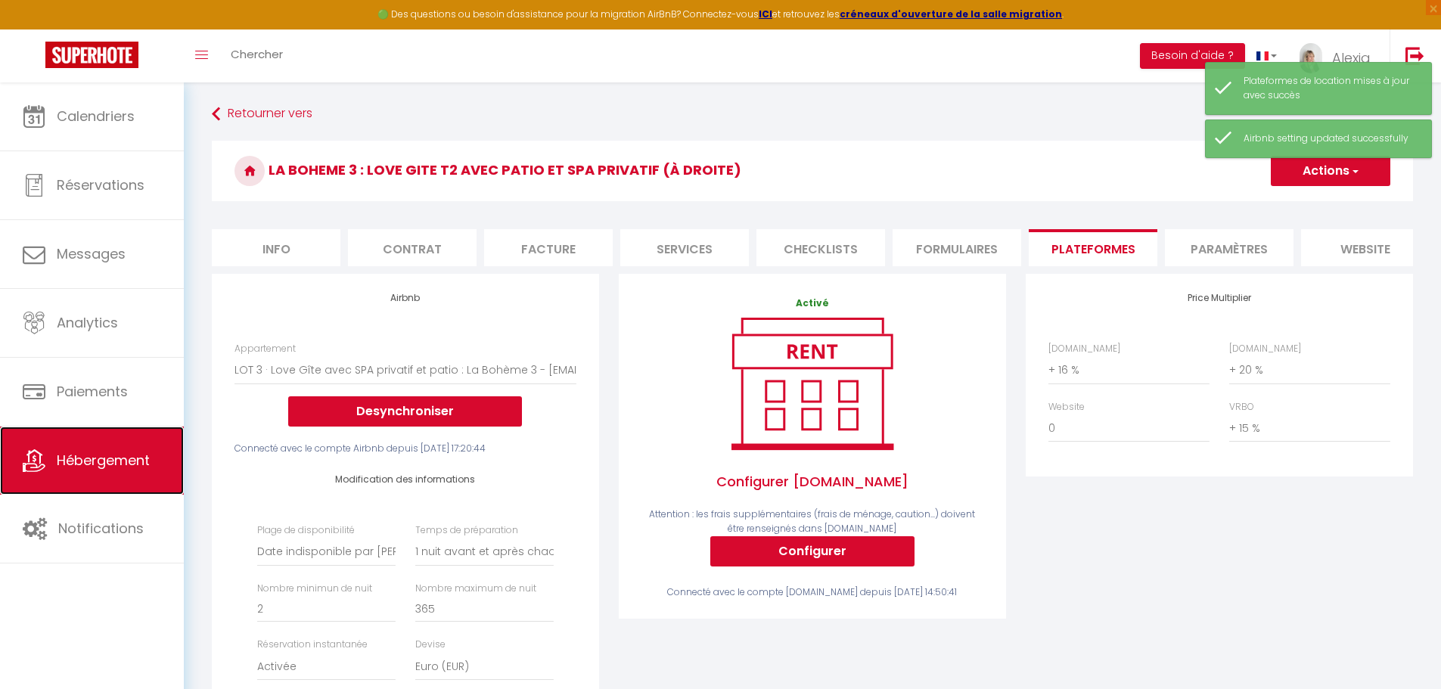
click at [108, 447] on link "Hébergement" at bounding box center [92, 461] width 184 height 68
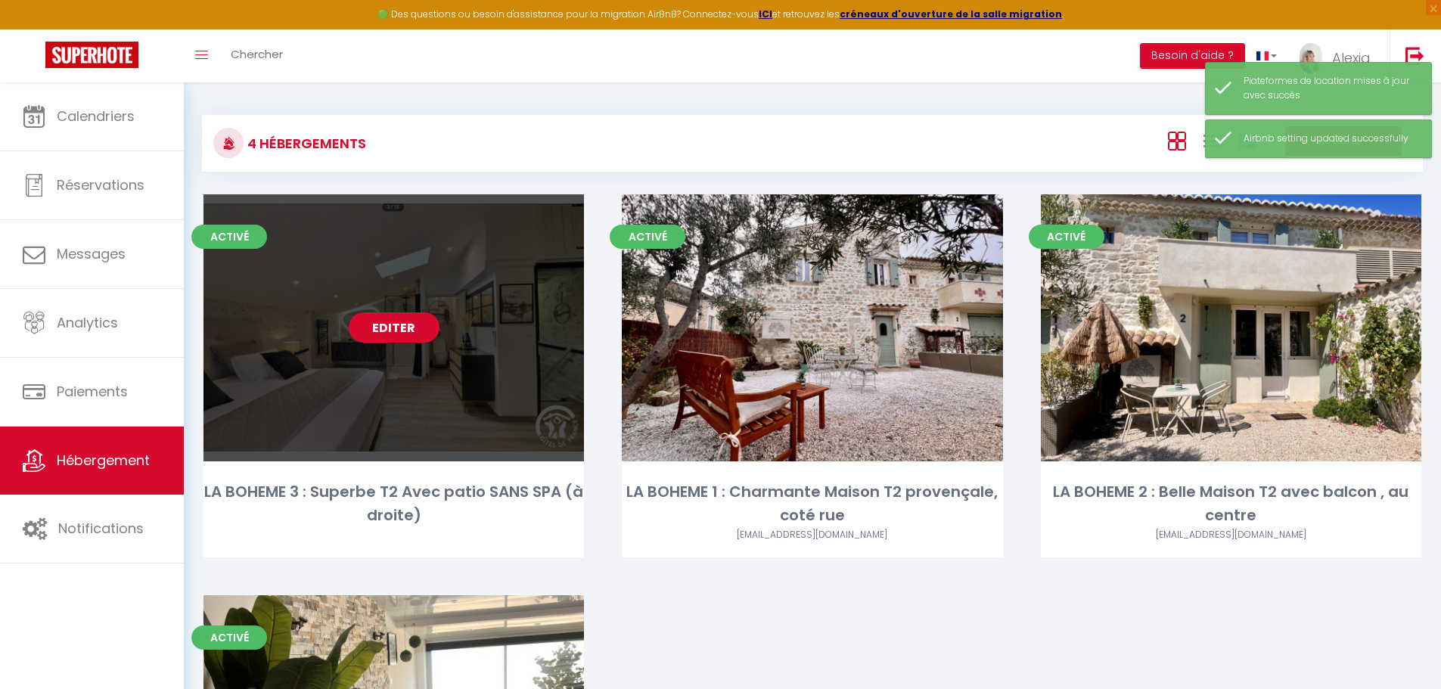
click at [312, 341] on div "Editer" at bounding box center [394, 327] width 381 height 267
click at [403, 324] on link "Editer" at bounding box center [394, 327] width 91 height 30
select select "3"
select select "2"
select select "1"
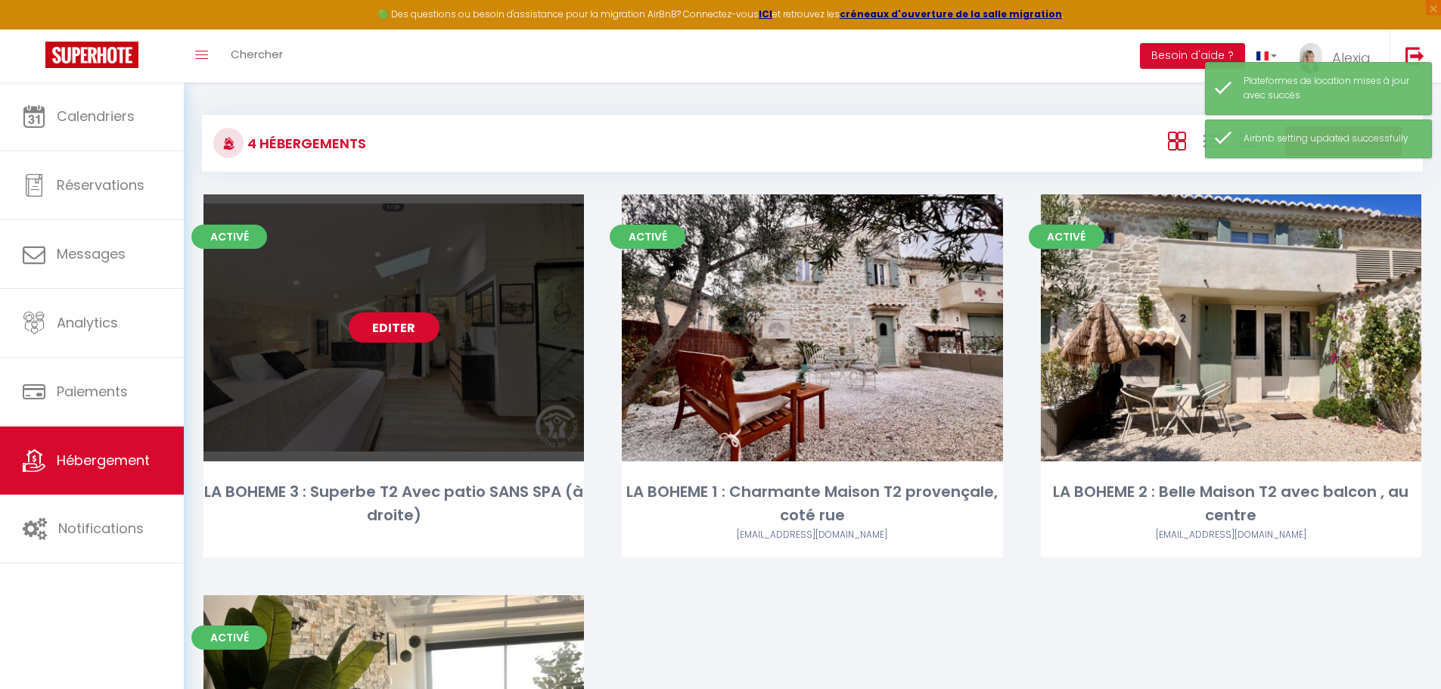
select select "1"
select select
select select "28"
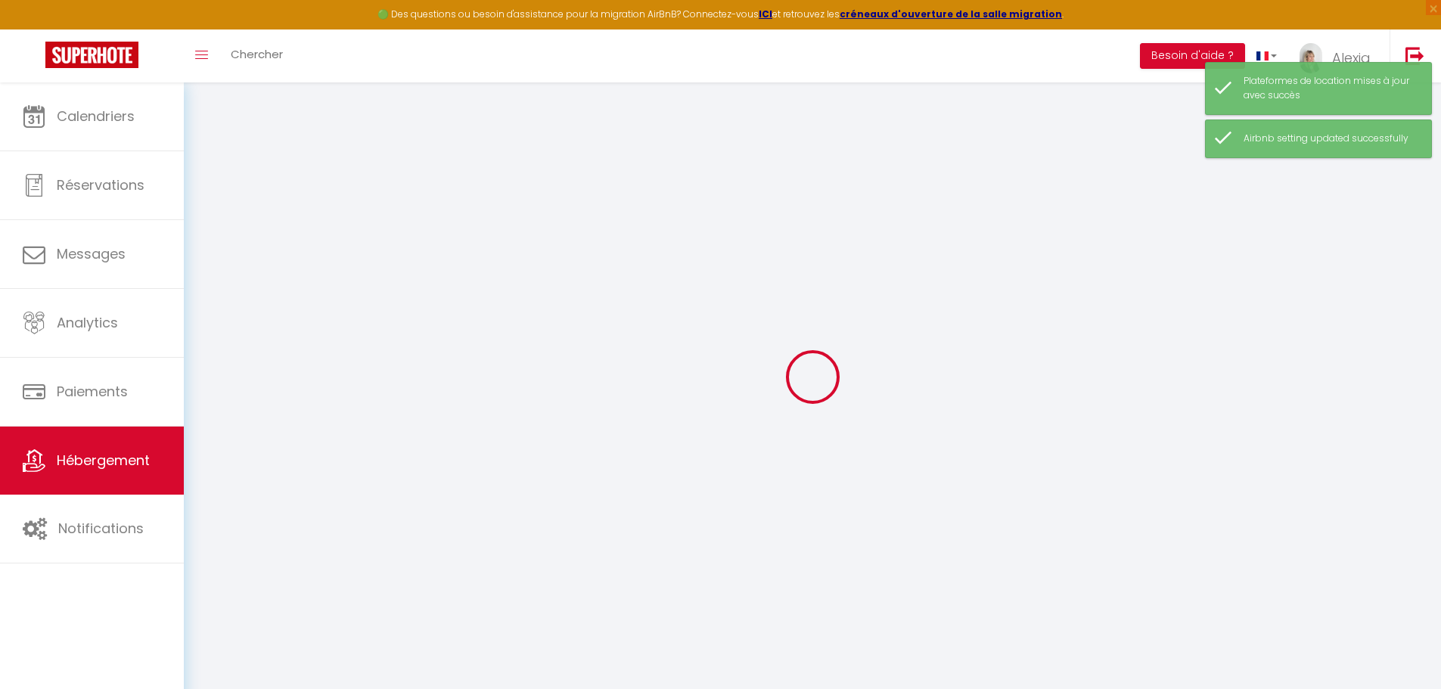
select select
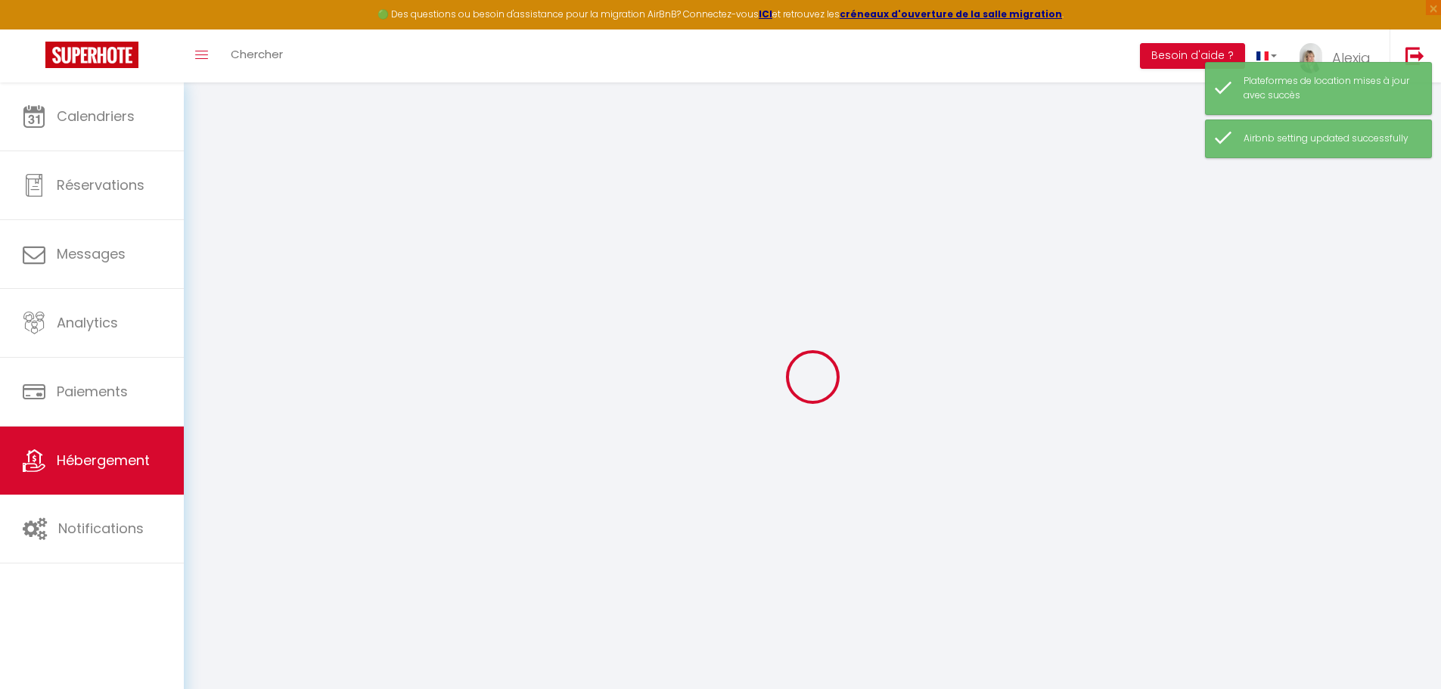
select select
checkbox input "false"
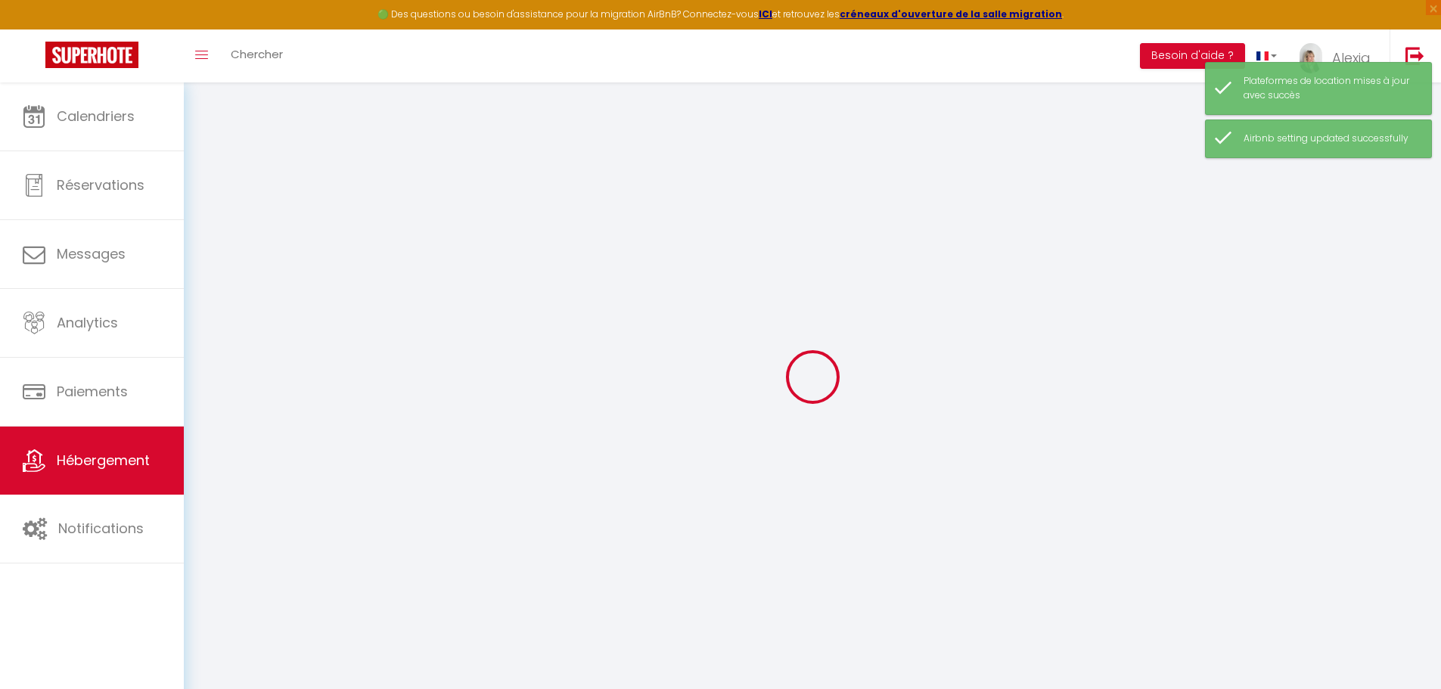
select select
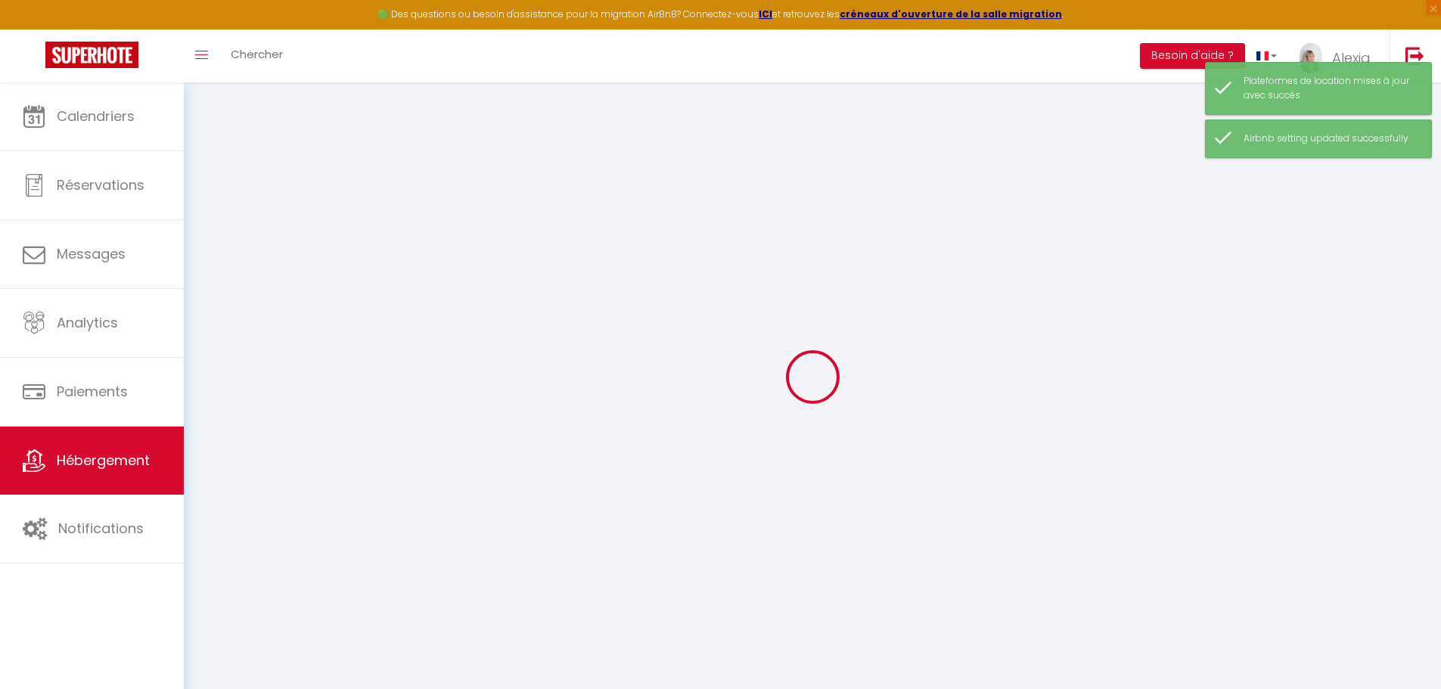
select select
checkbox input "false"
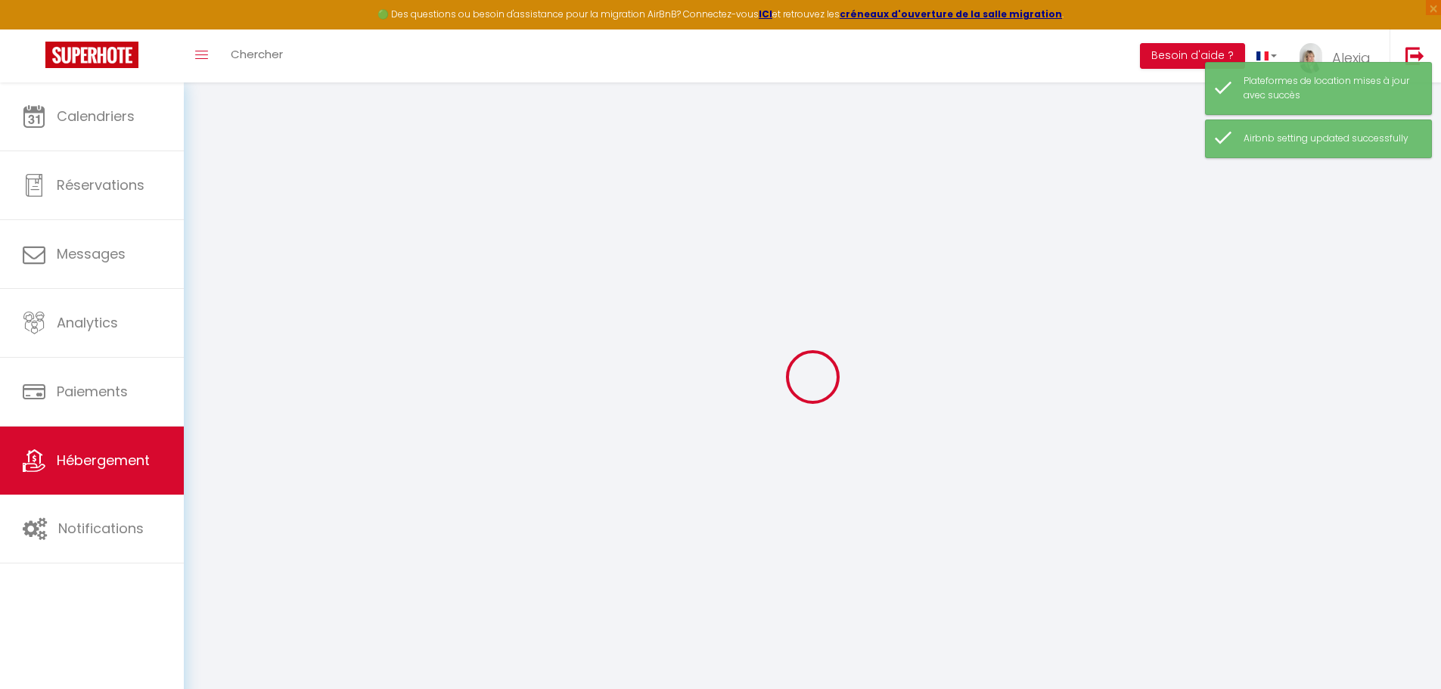
checkbox input "false"
select select
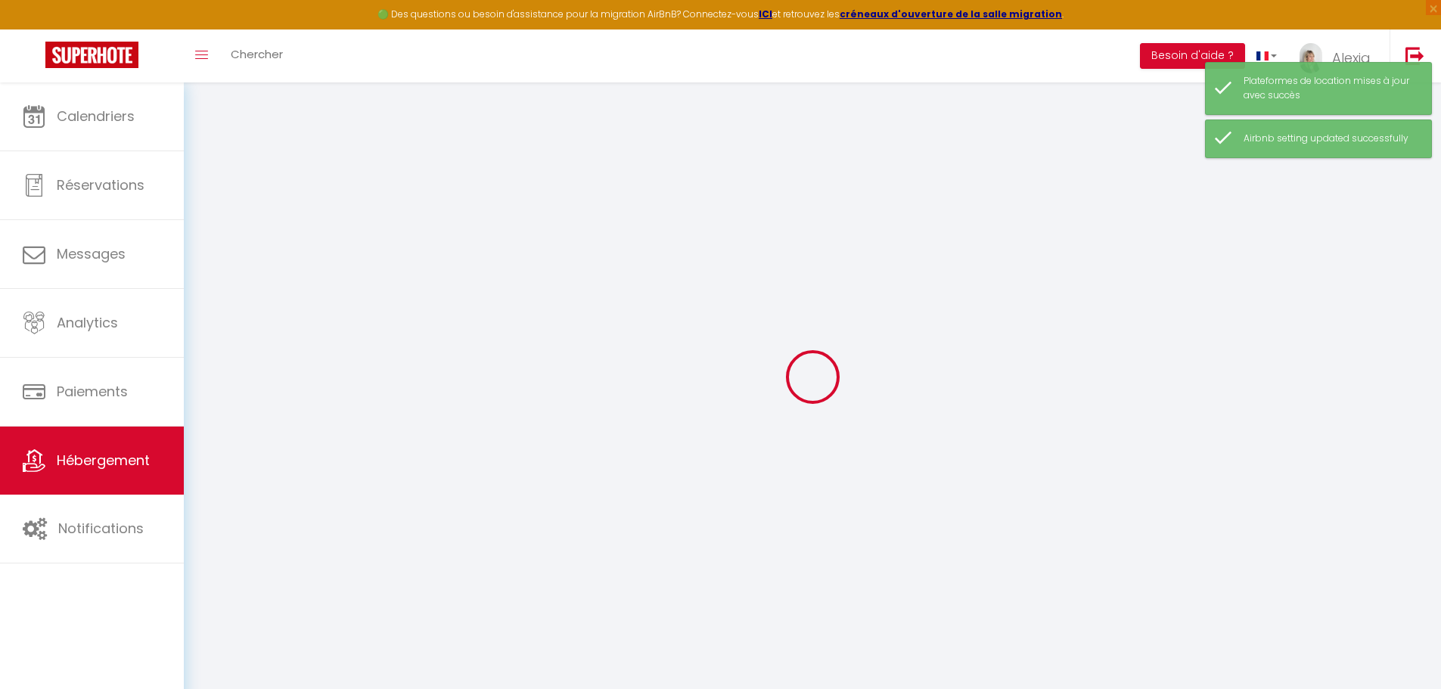
select select
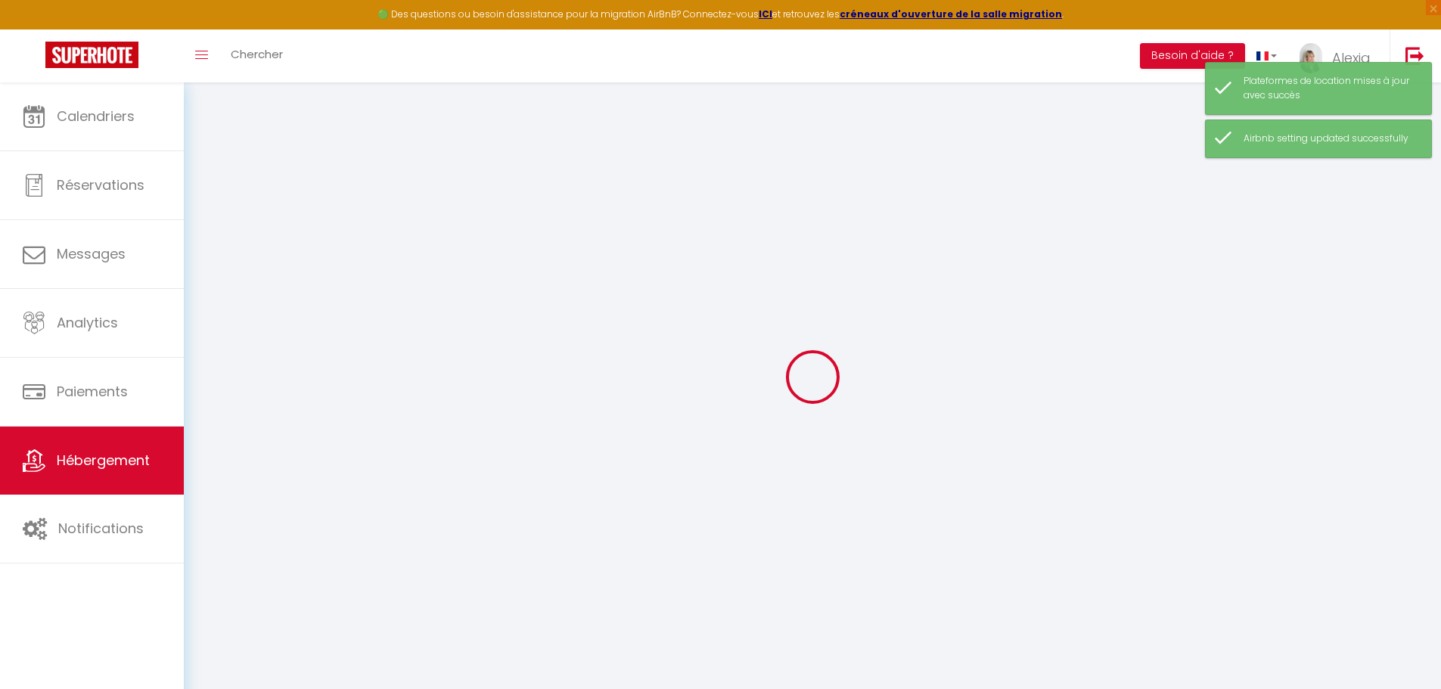
checkbox input "false"
select select
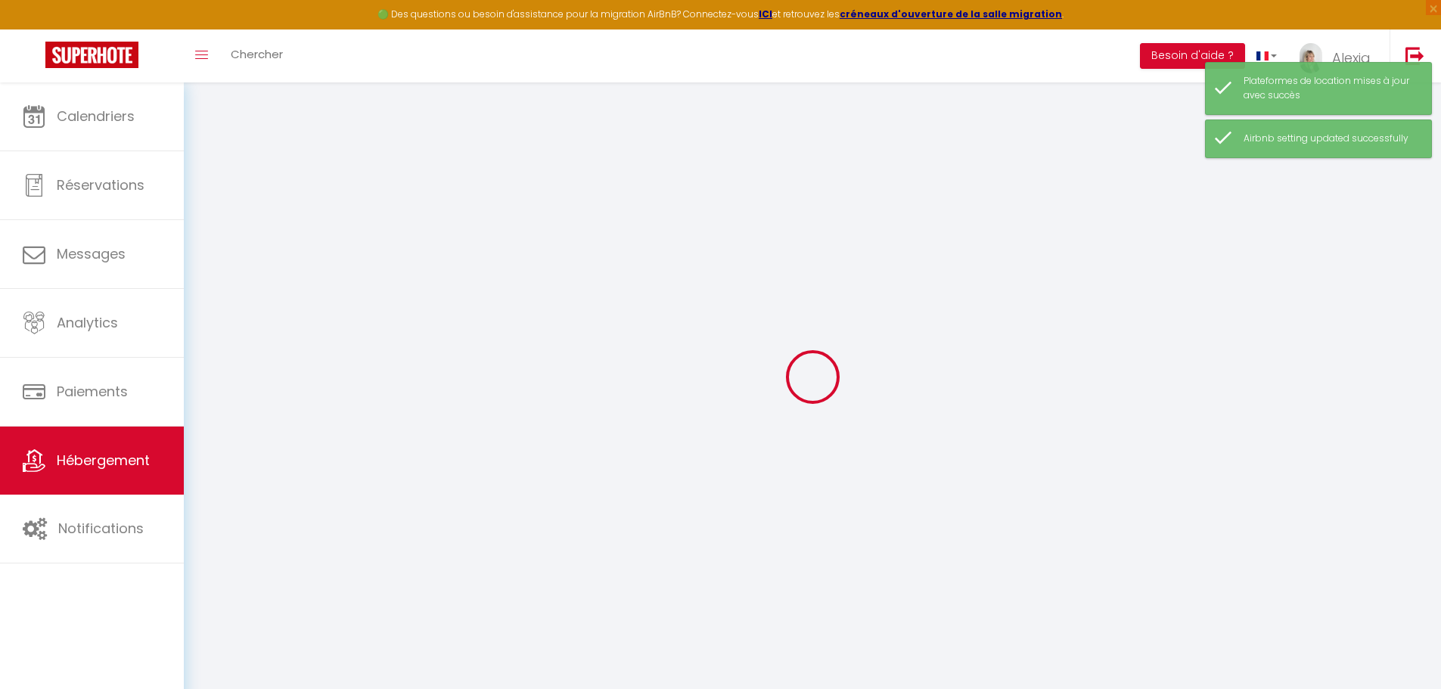
select select
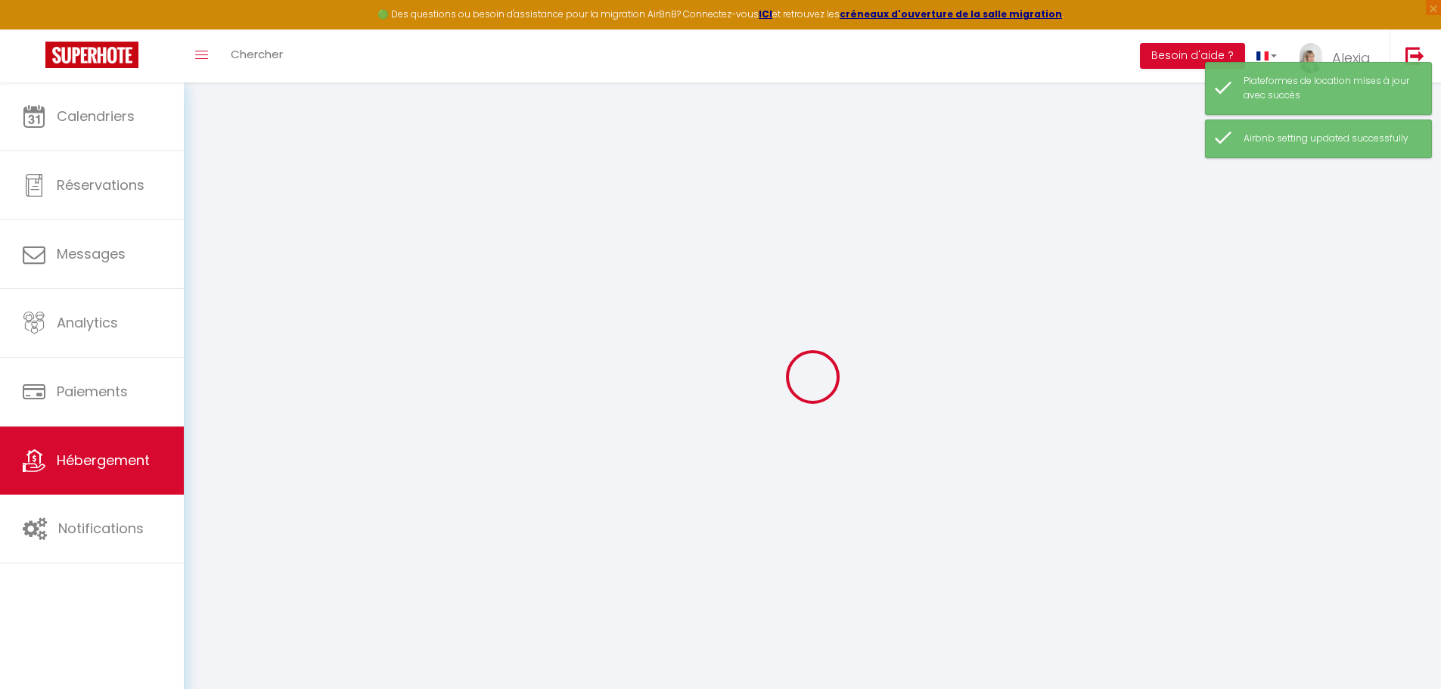
select select
checkbox input "false"
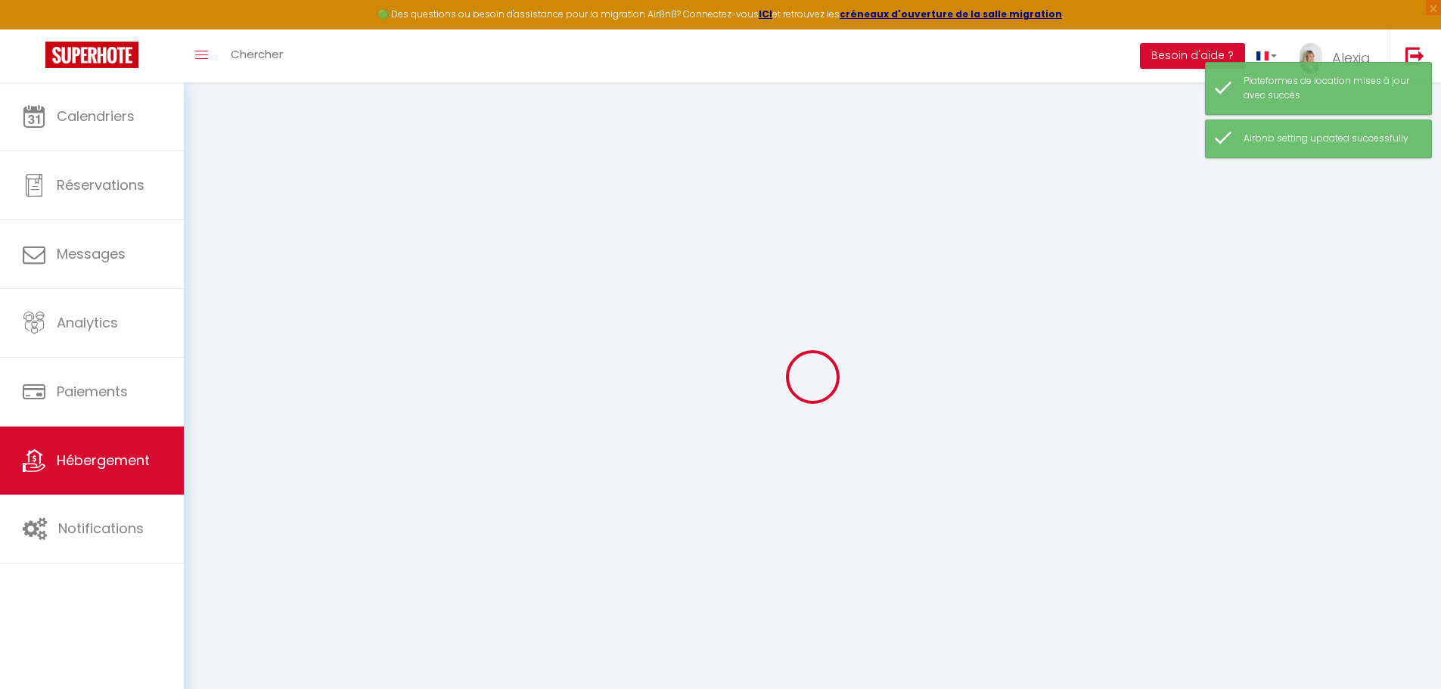
checkbox input "false"
select select
type input "LA BOHEME 3 : Superbe T2 Avec patio SANS SPA (à droite)"
type input "CEJIMO"
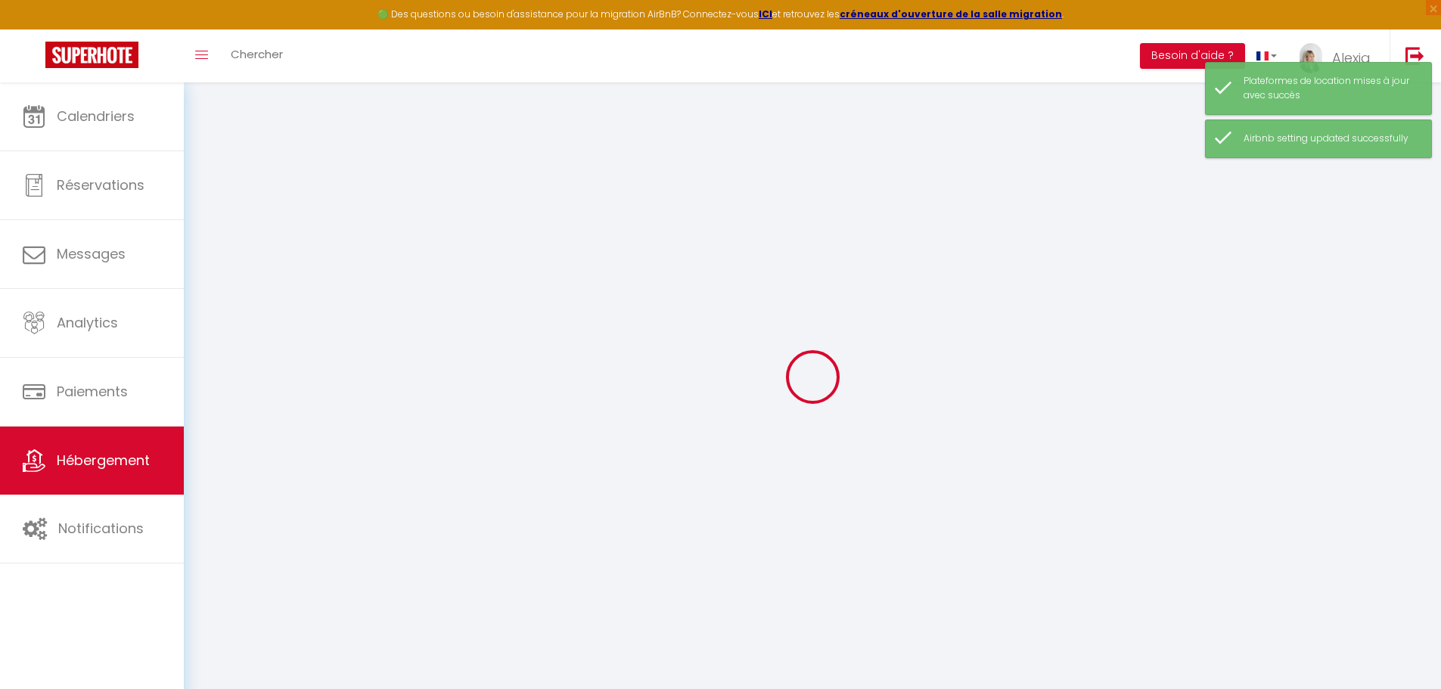
type input "[STREET_ADDRESS]"
type input "13890"
type input "MOURIES"
select select "2"
type input "120"
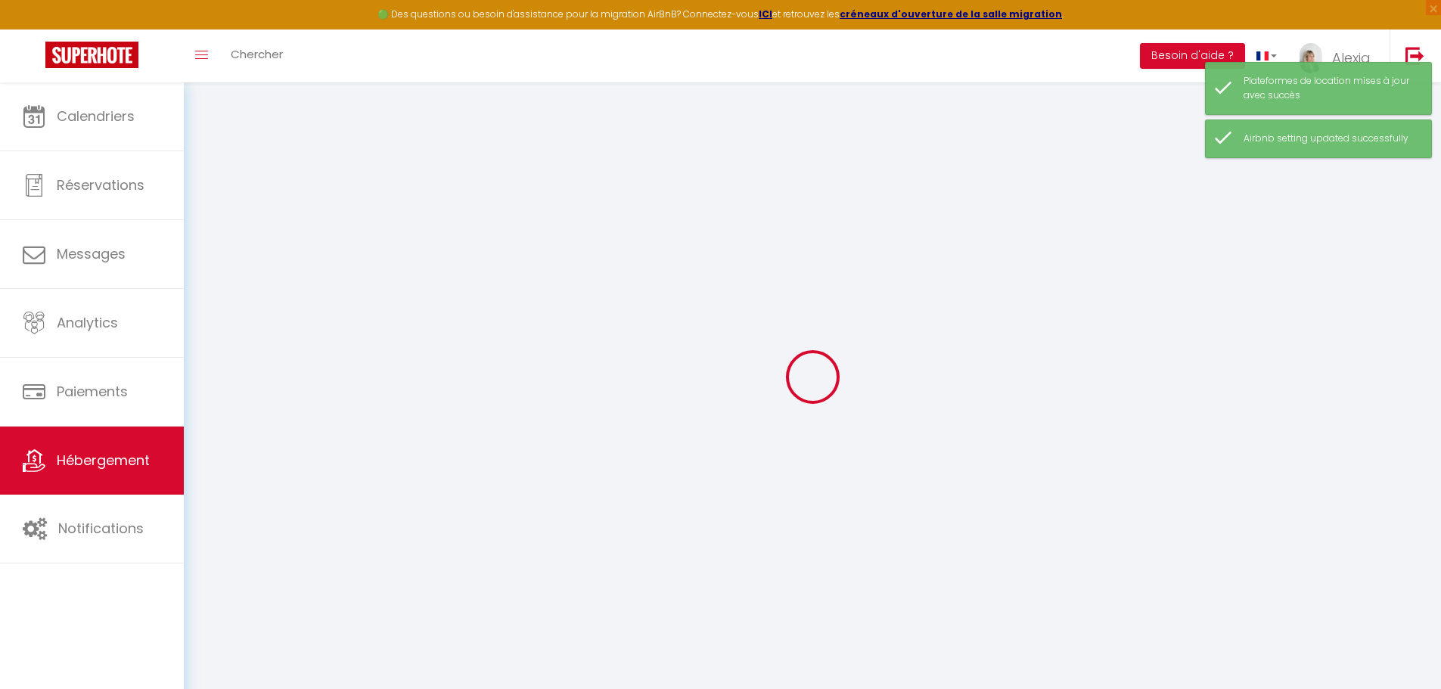
type input "60"
type input "2.16"
type input "500"
select select
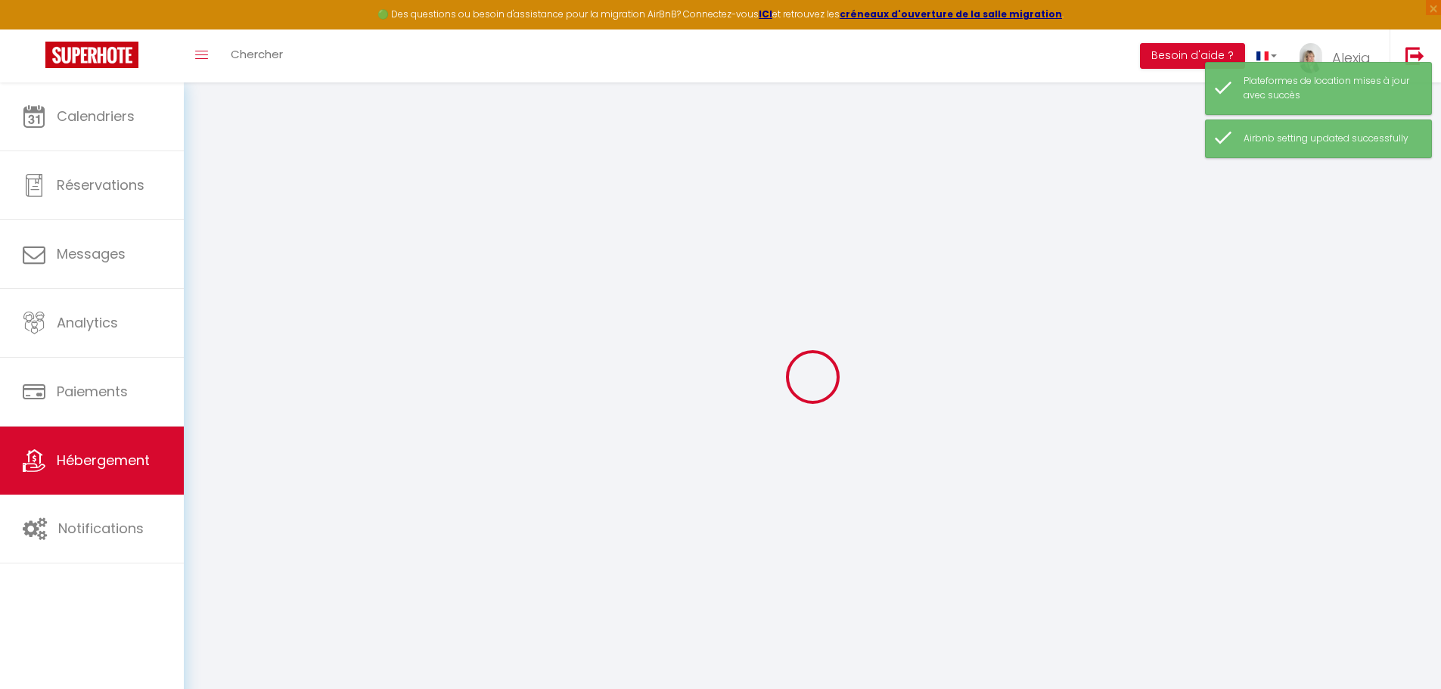
select select
type input "[STREET_ADDRESS][DEMOGRAPHIC_DATA]"
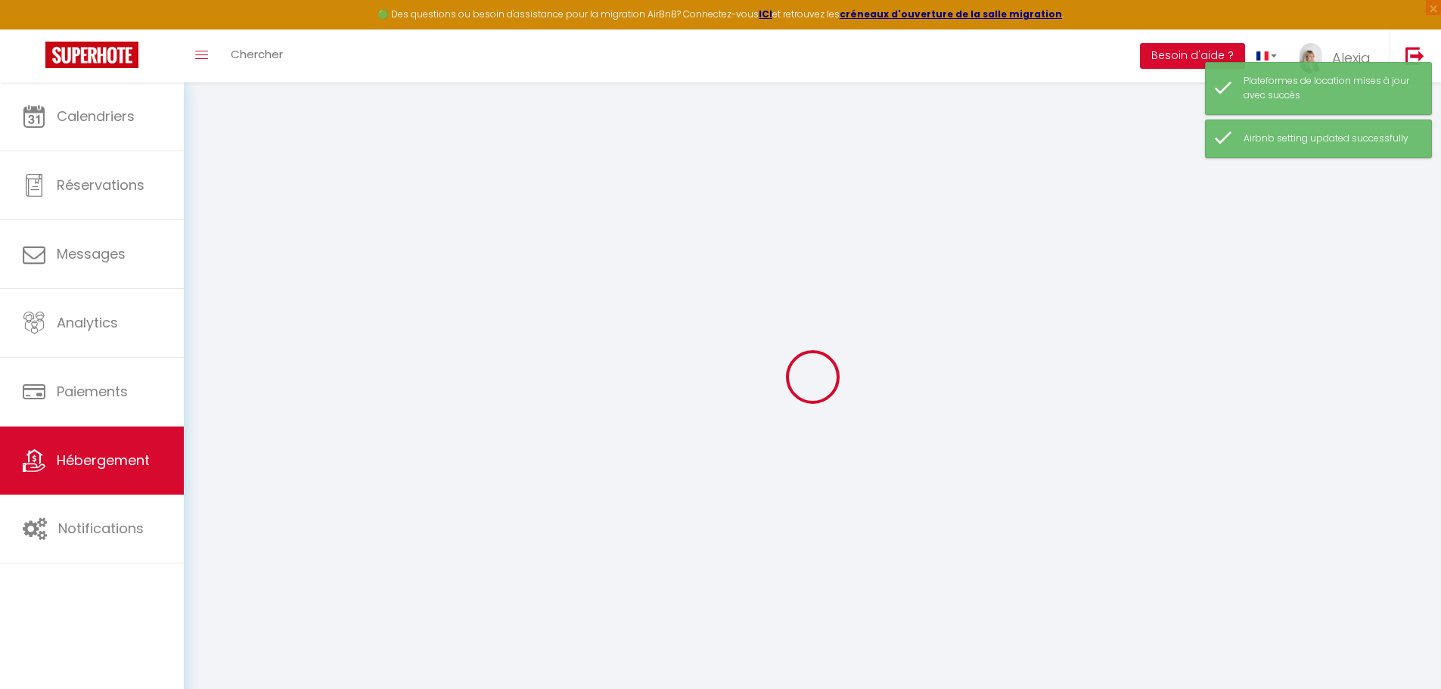
type input "13890"
type input "MOURIES"
type input "[EMAIL_ADDRESS][DOMAIN_NAME]"
select select "8466"
checkbox input "false"
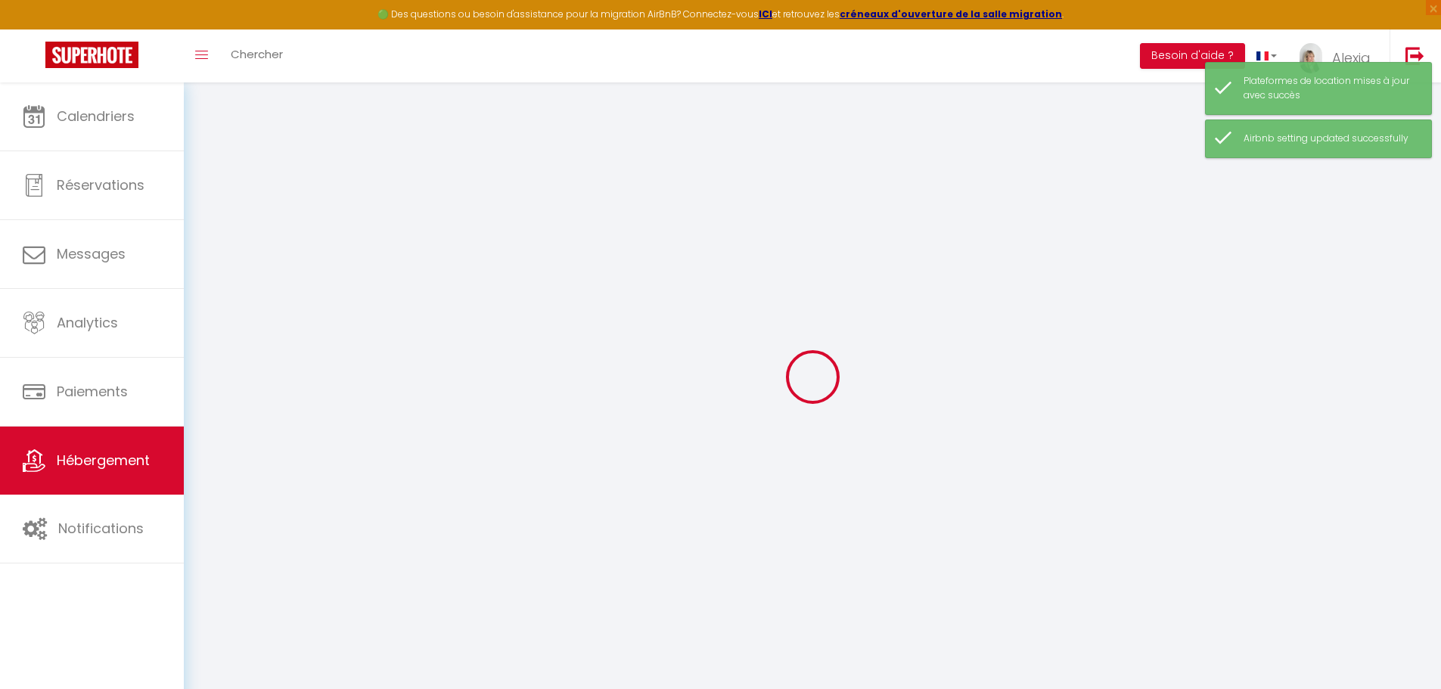
checkbox input "true"
select select
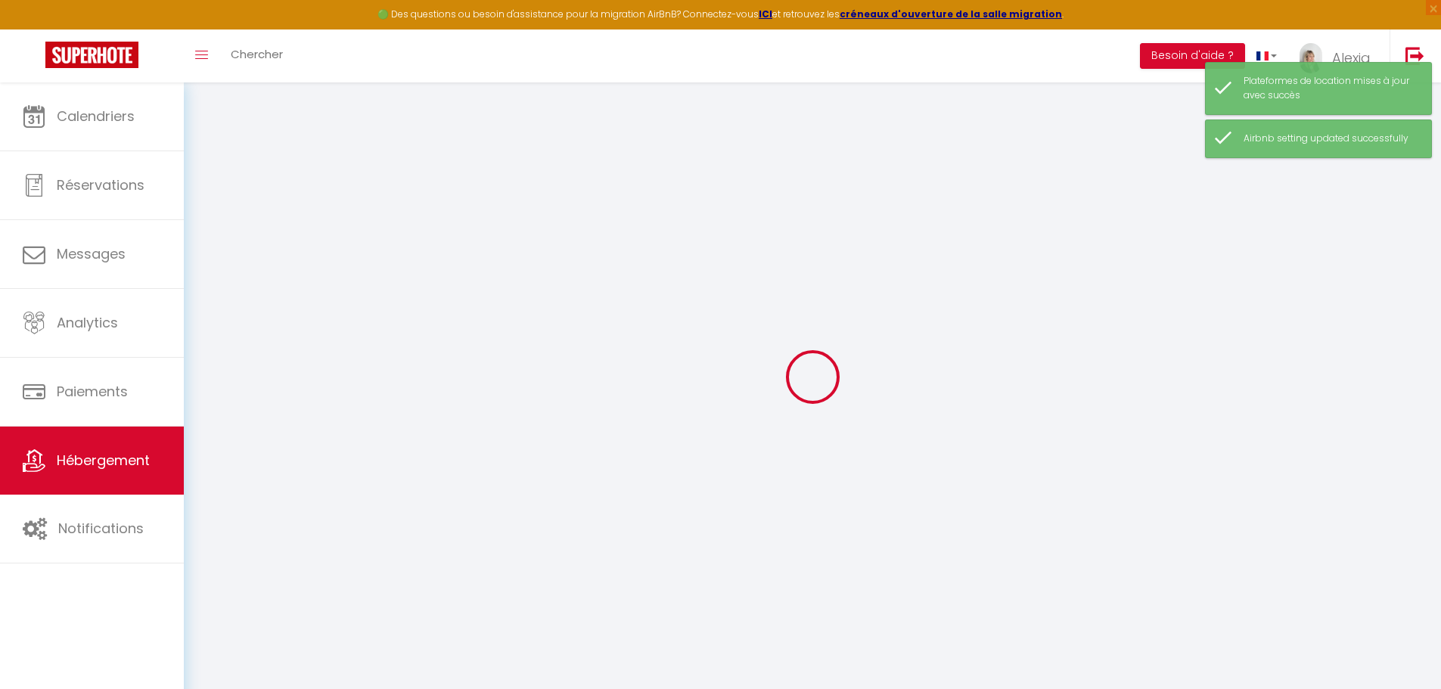
type input "0"
select select
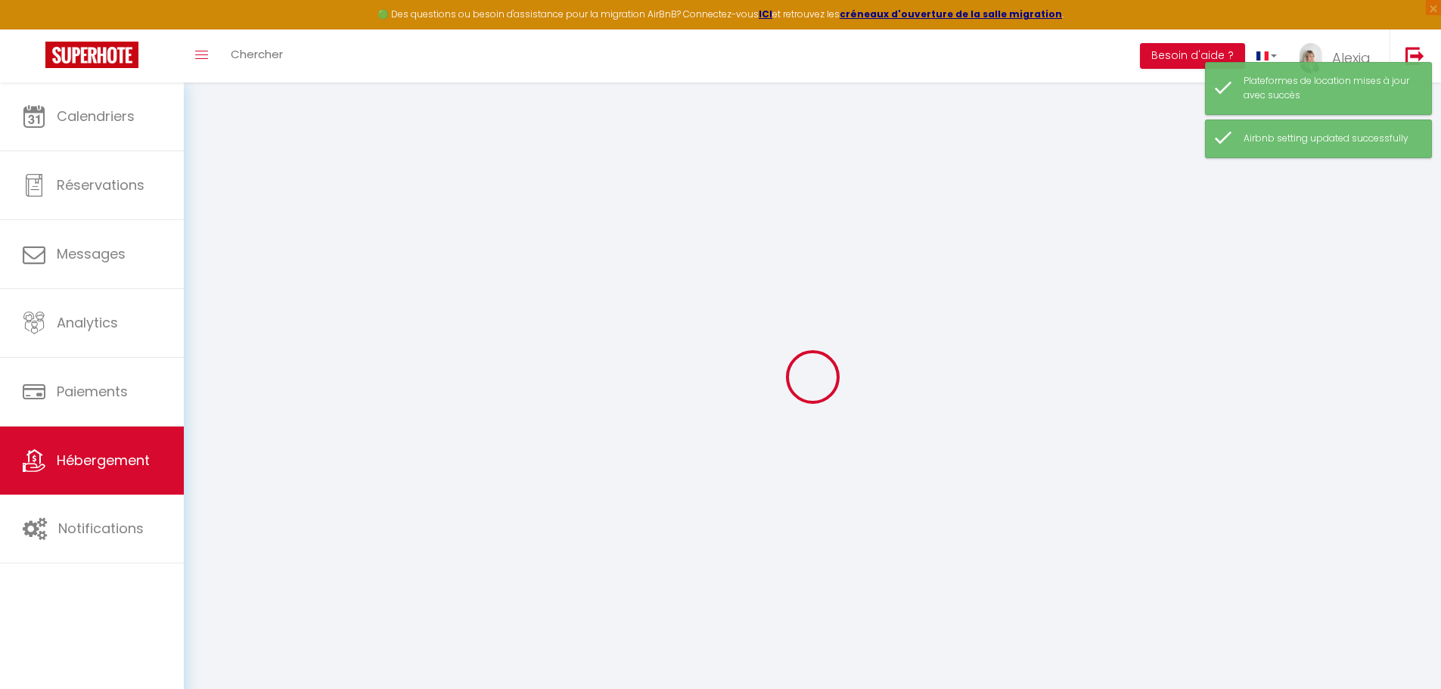
select select
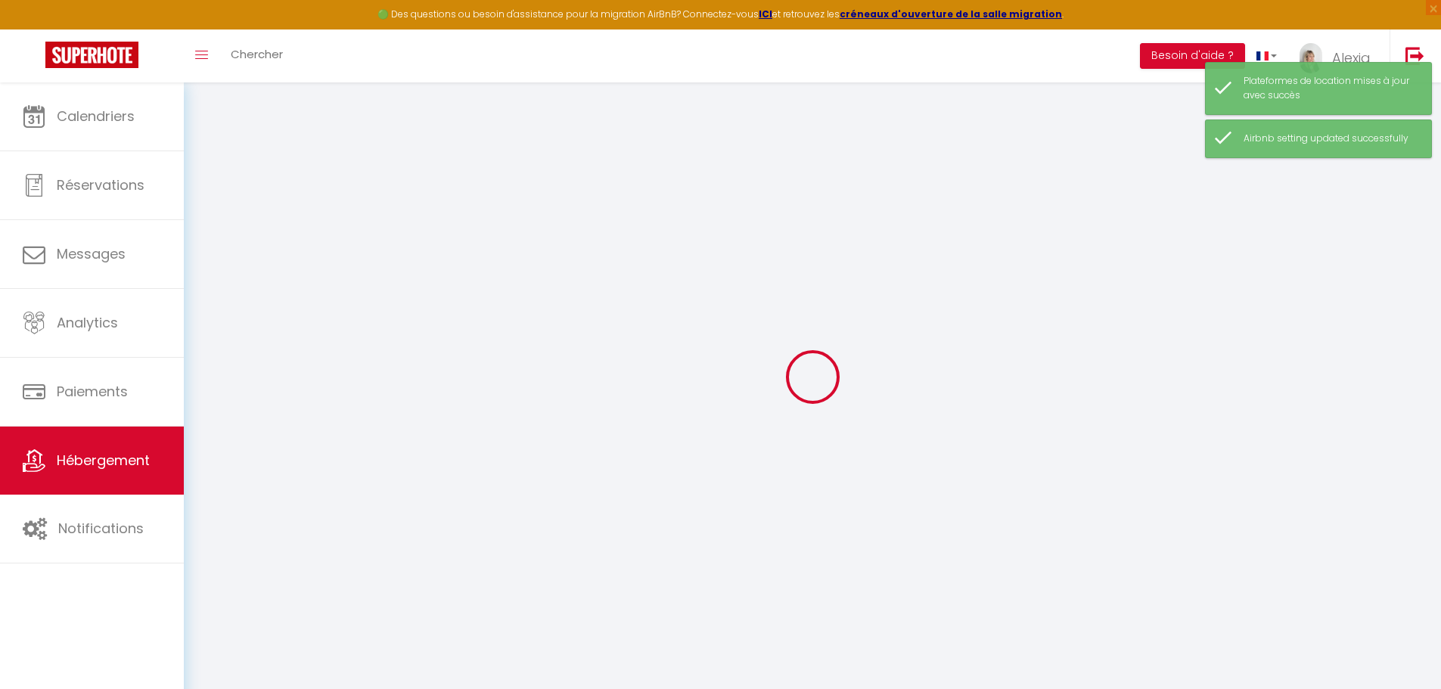
checkbox input "false"
checkbox input "true"
select select
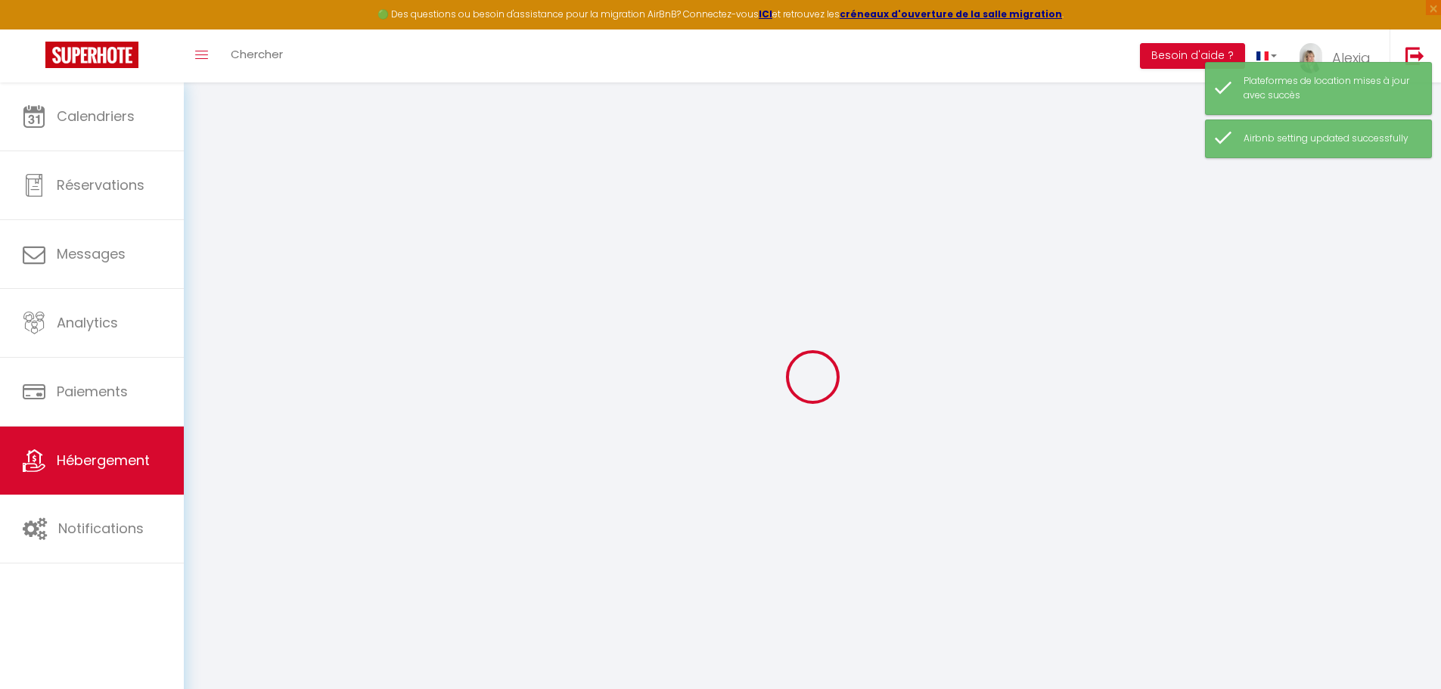
select select
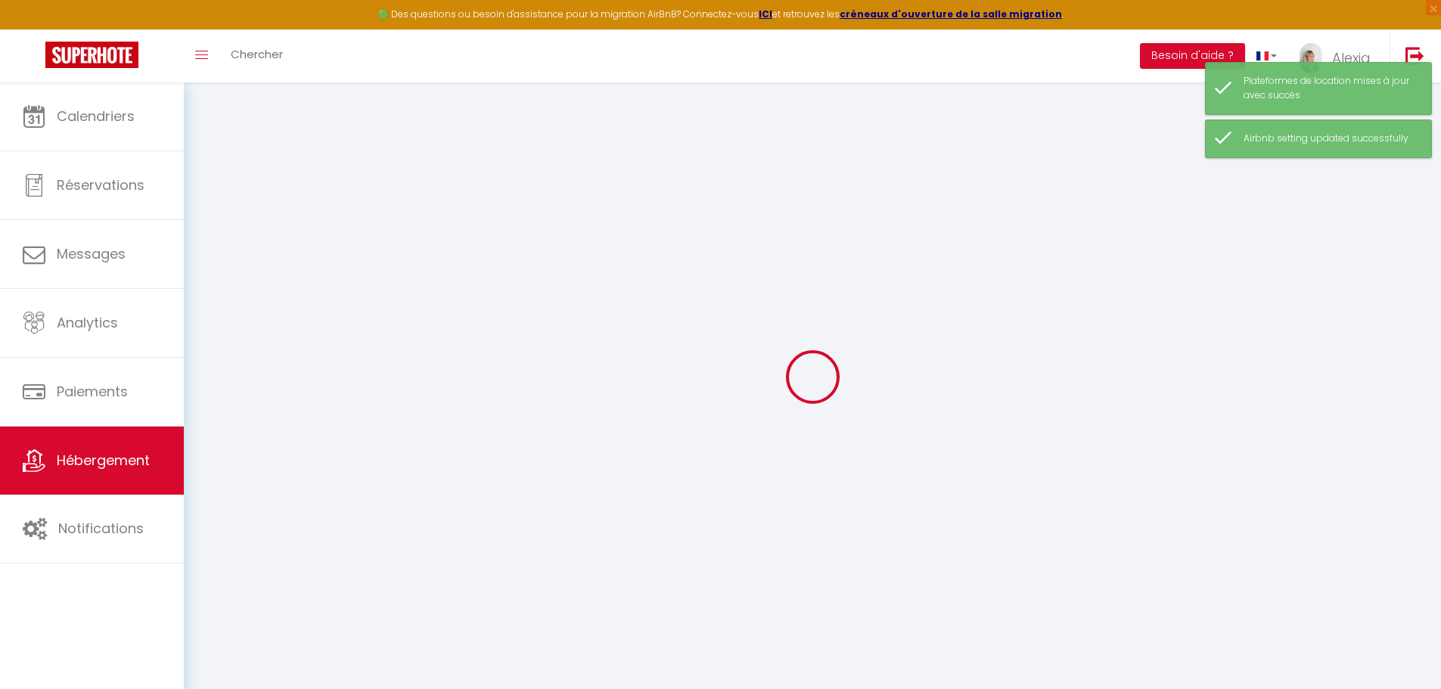
checkbox input "false"
checkbox input "true"
checkbox input "false"
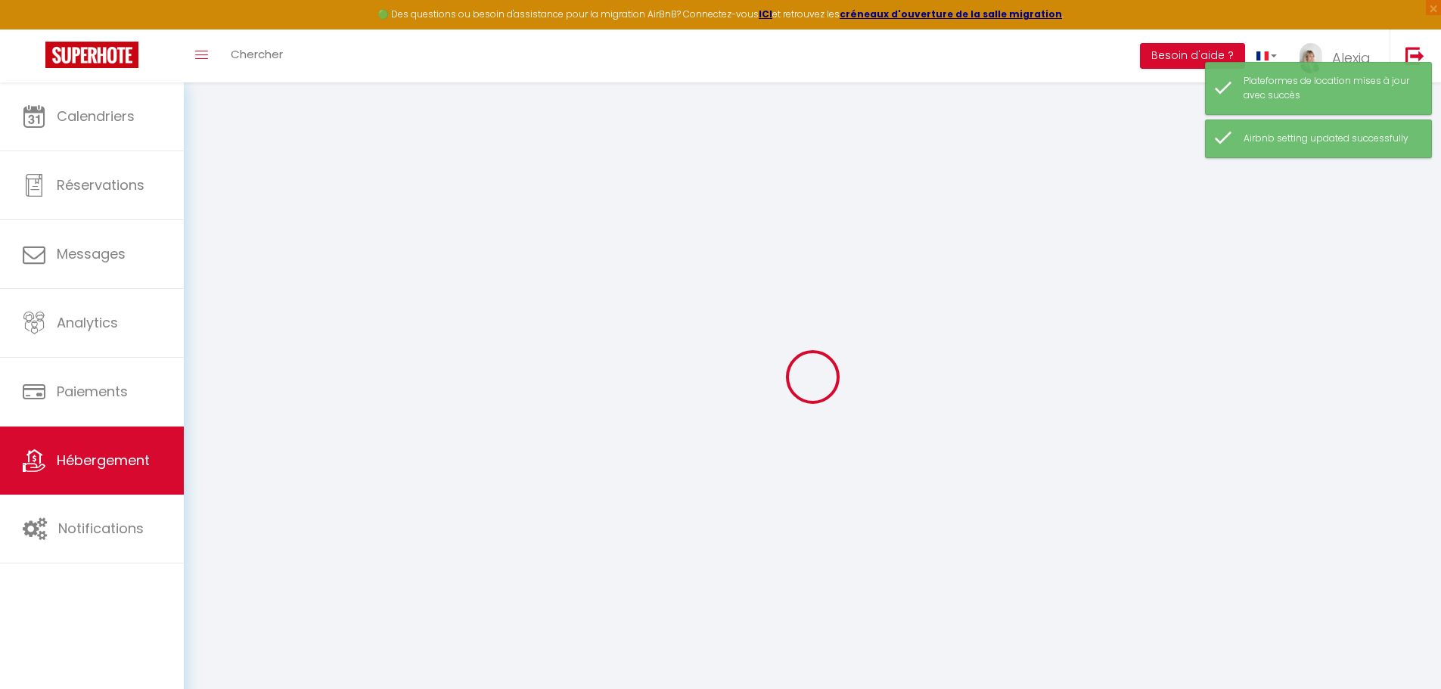
checkbox input "true"
checkbox input "false"
checkbox input "true"
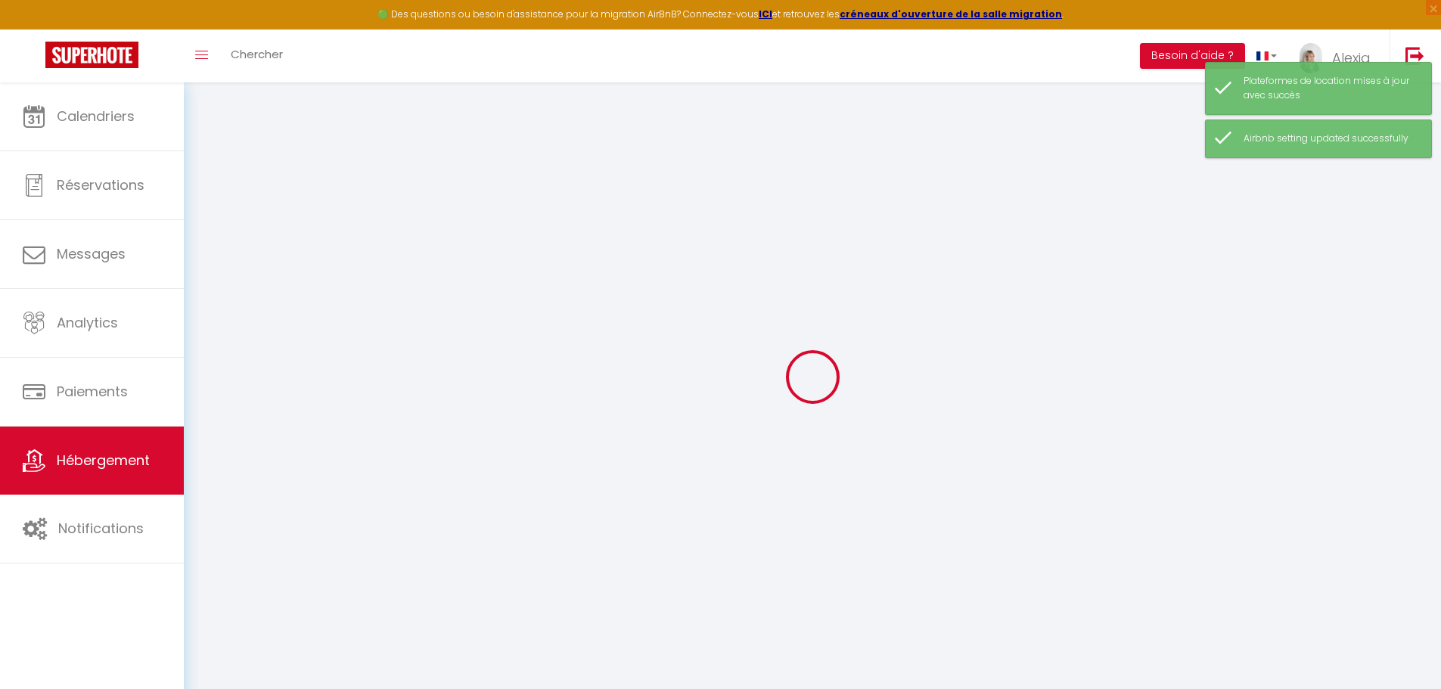
checkbox input "true"
checkbox input "false"
checkbox input "true"
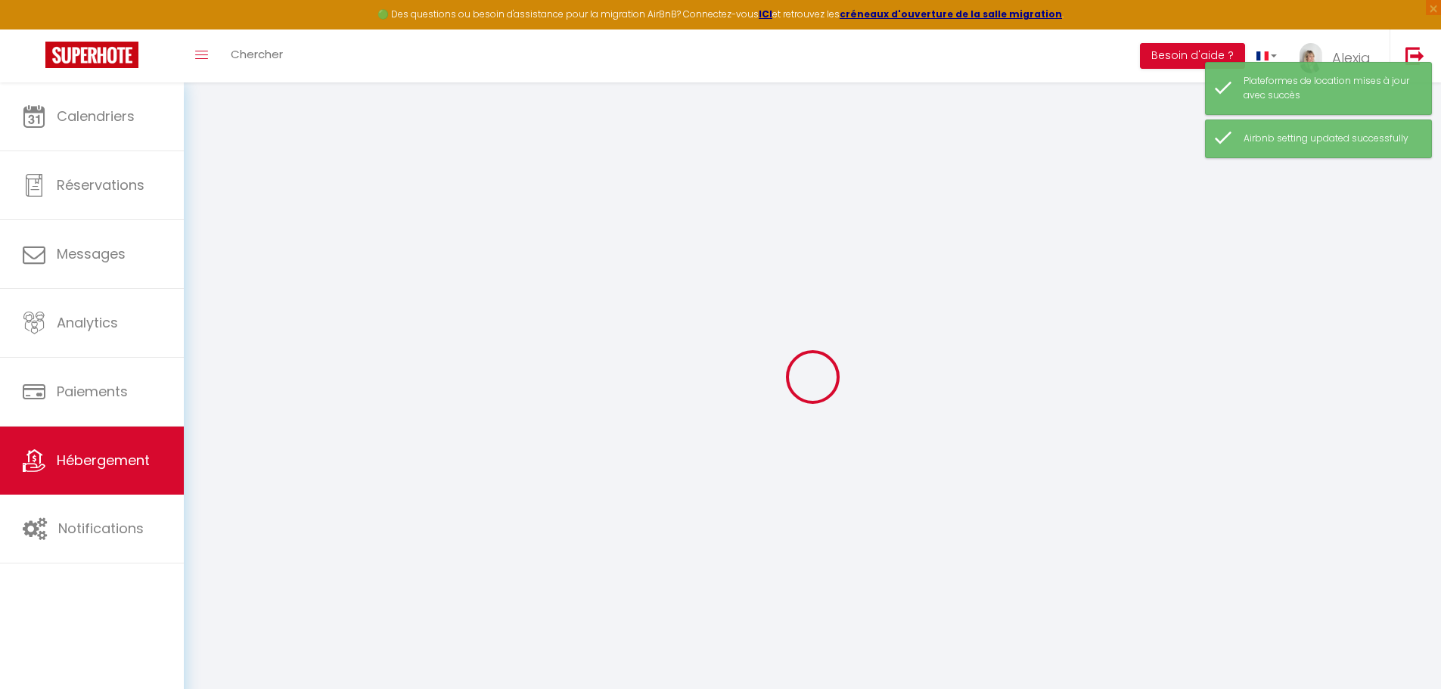
checkbox input "true"
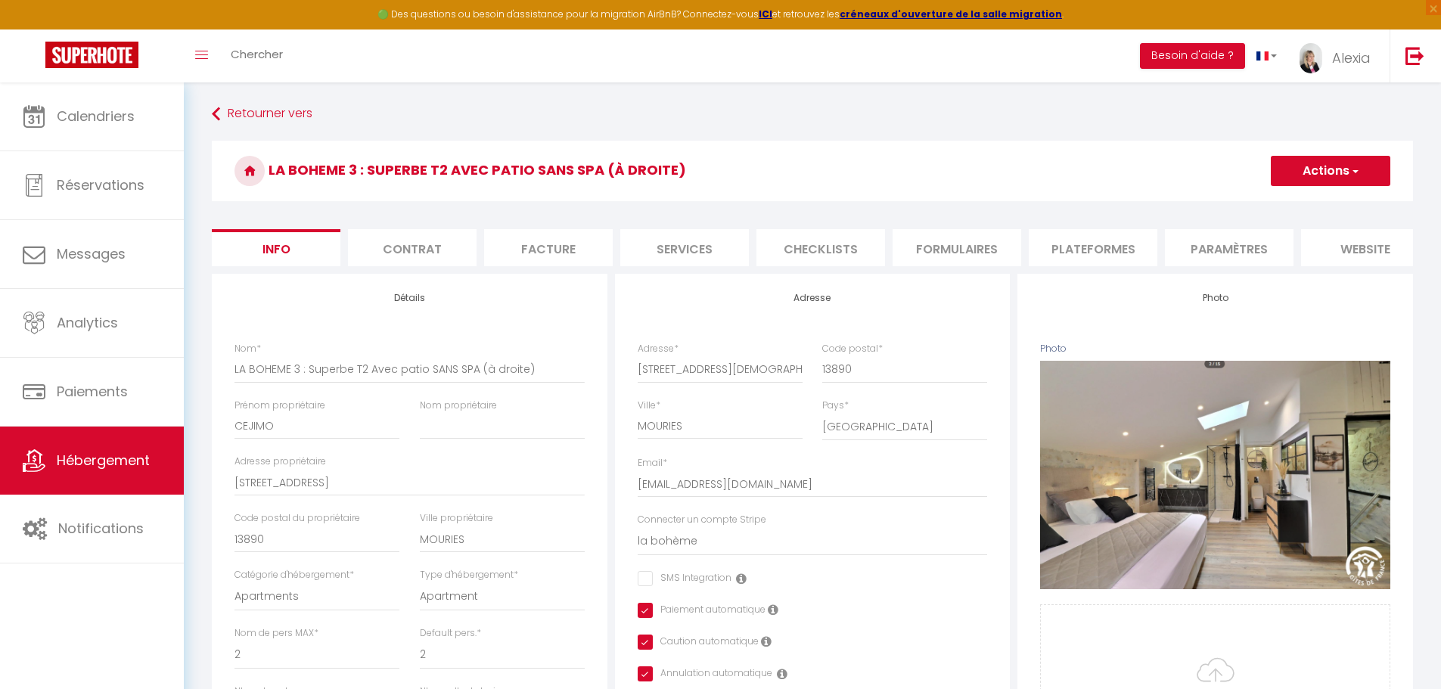
drag, startPoint x: 1064, startPoint y: 247, endPoint x: 1083, endPoint y: 250, distance: 19.3
click at [1063, 247] on li "Plateformes" at bounding box center [1093, 247] width 129 height 37
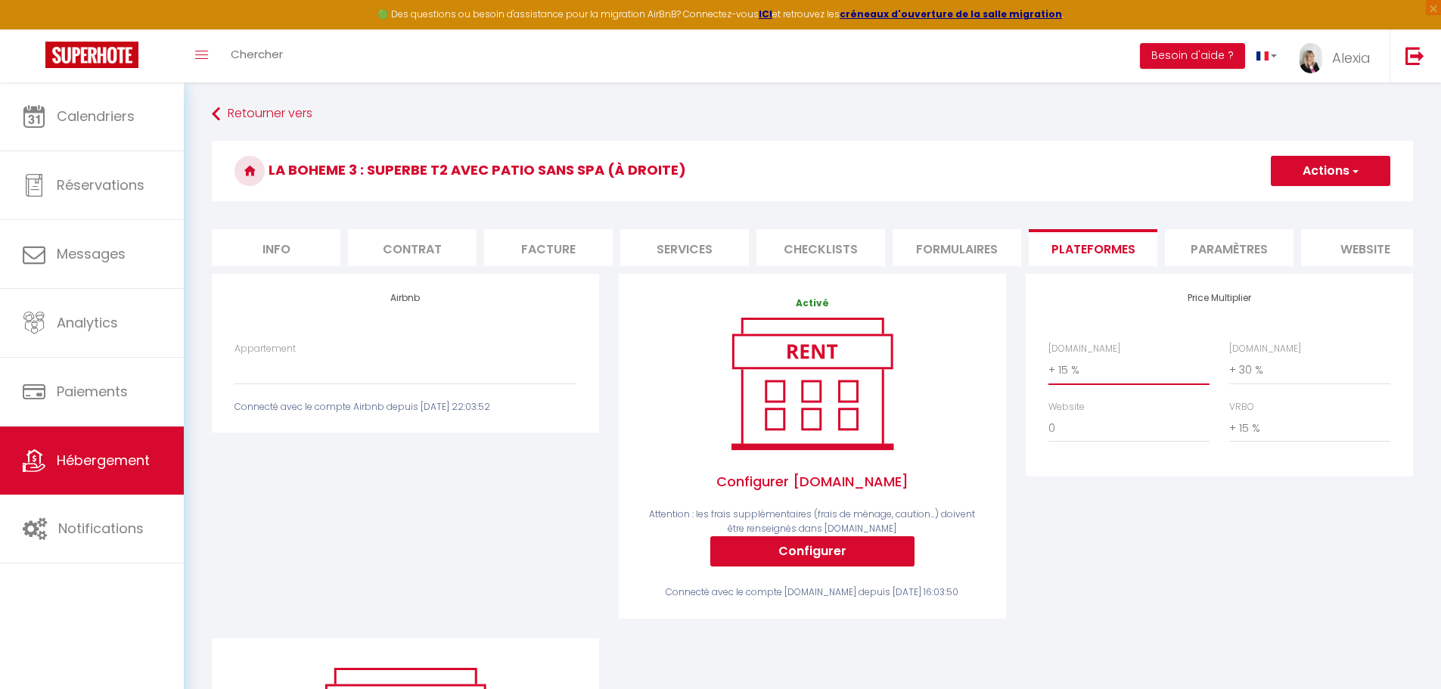
click at [1096, 378] on select "0 + 1 % + 2 % + 3 % + 4 % + 5 % + 6 % + 7 % + 8 % + 9 %" at bounding box center [1129, 370] width 161 height 29
select select "+ 16 %"
click at [1049, 367] on select "0 + 1 % + 2 % + 3 % + 4 % + 5 % + 6 % + 7 % + 8 % + 9 %" at bounding box center [1129, 370] width 161 height 29
click at [1351, 169] on span "button" at bounding box center [1355, 170] width 10 height 15
click at [1322, 201] on link "Enregistrer" at bounding box center [1330, 204] width 120 height 20
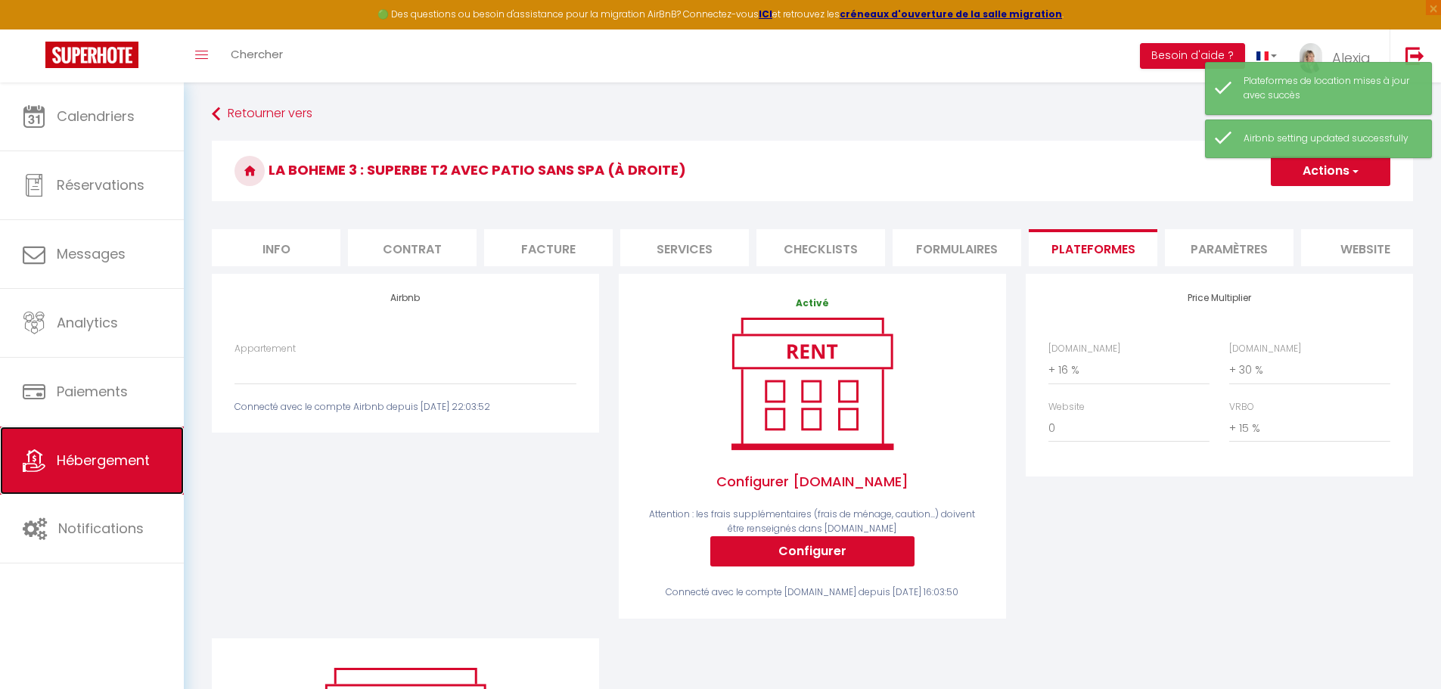
click at [90, 460] on span "Hébergement" at bounding box center [103, 460] width 93 height 19
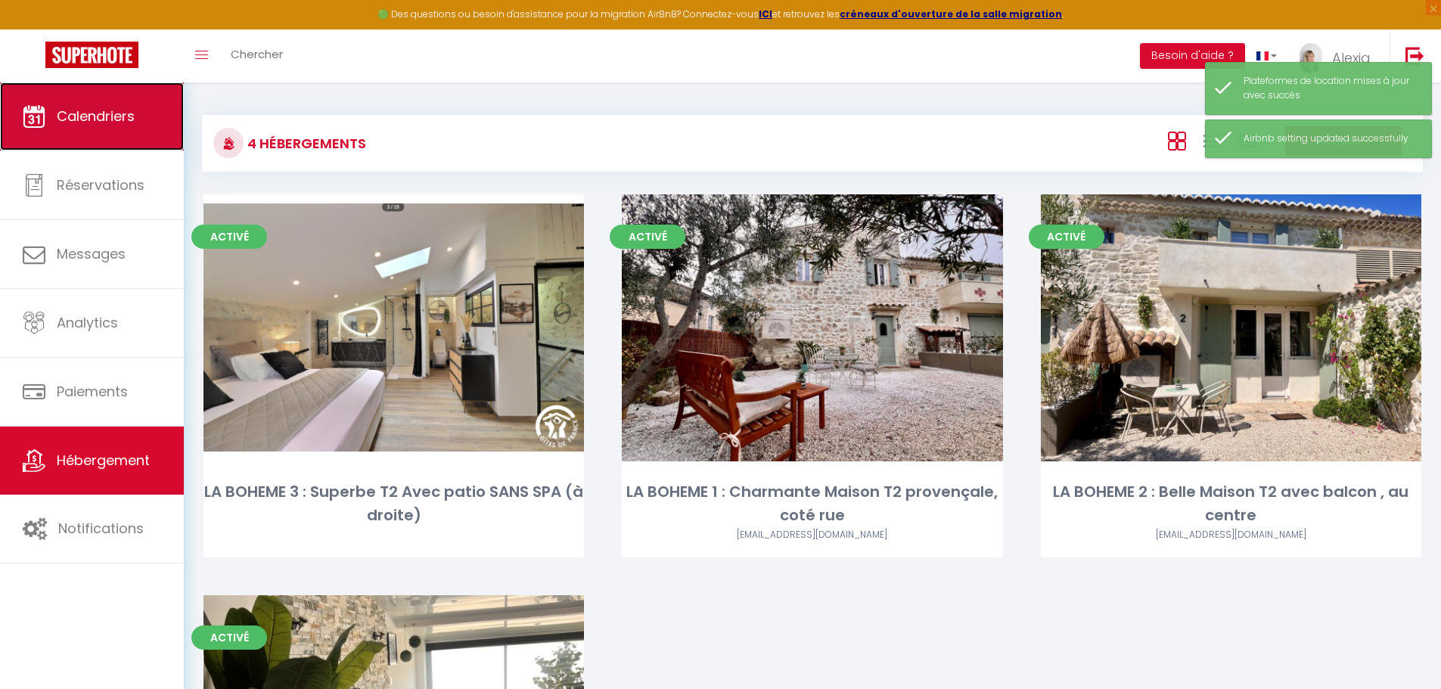
click at [70, 108] on span "Calendriers" at bounding box center [96, 116] width 78 height 19
